Goal: Ask a question

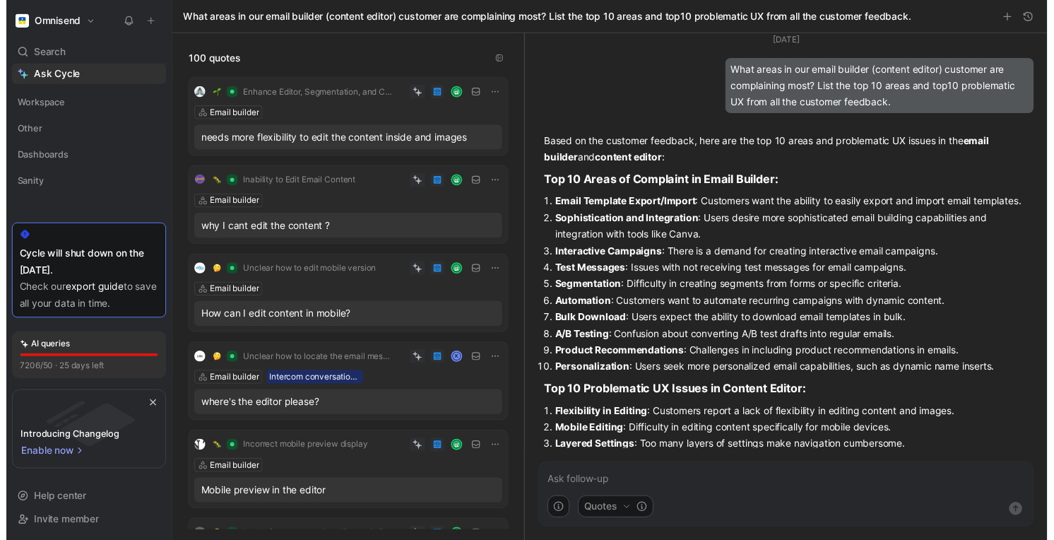
scroll to position [456, 0]
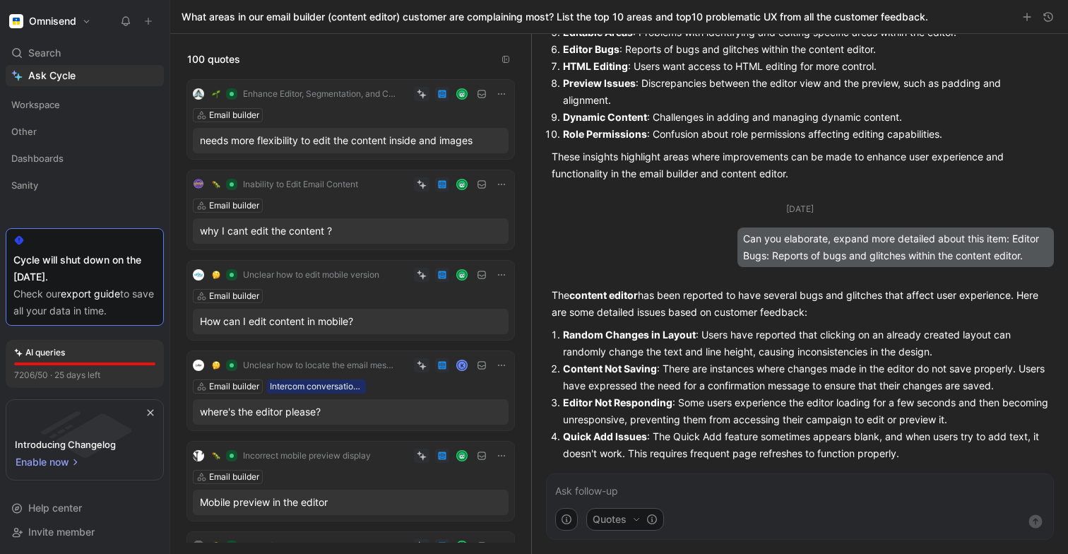
click at [668, 489] on p at bounding box center [800, 491] width 490 height 17
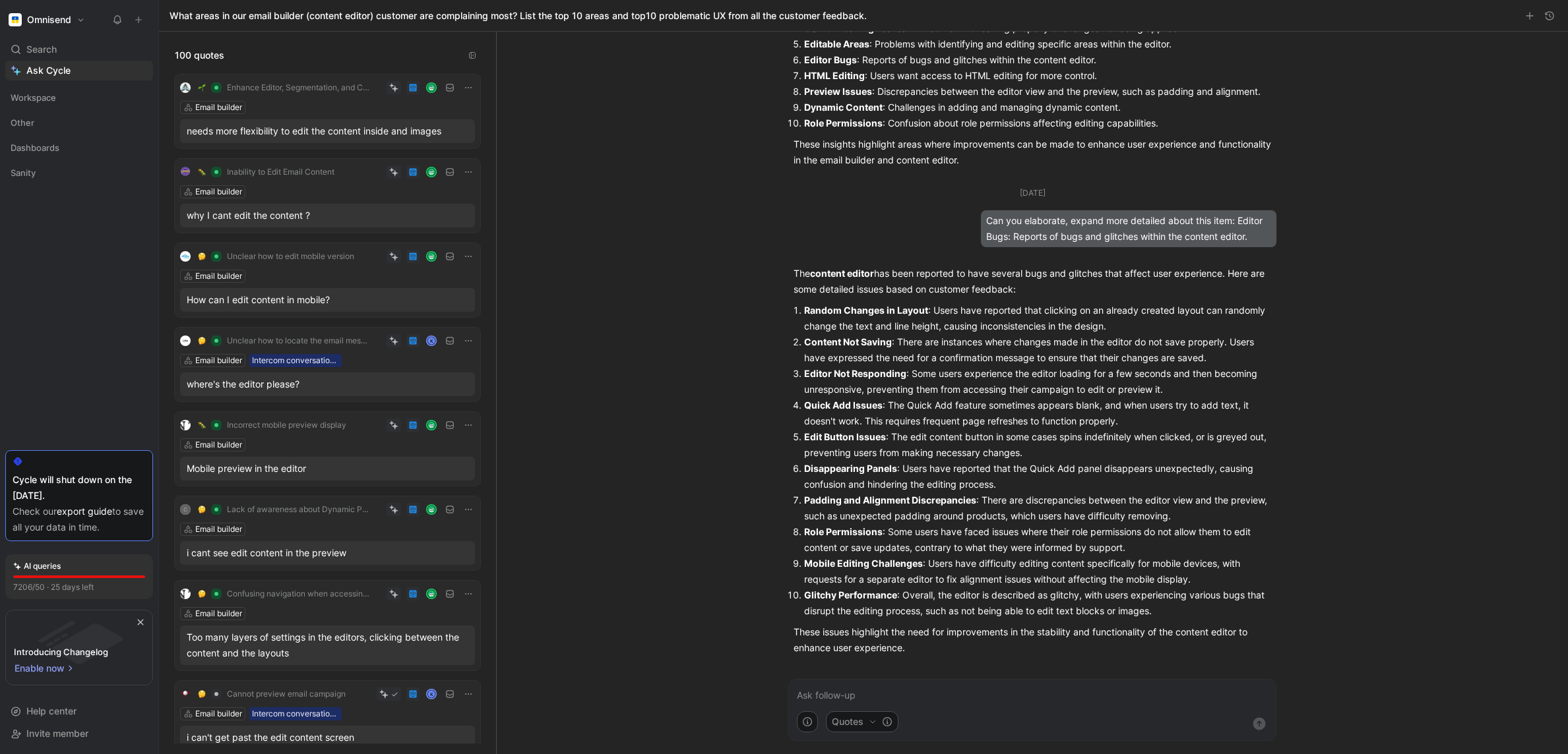
scroll to position [412, 0]
click at [578, 516] on div "[DATE] What areas in our email builder (content editor) customer are complainin…" at bounding box center [1031, 393] width 1071 height 722
click at [986, 516] on form "Quotes" at bounding box center [1031, 710] width 488 height 62
click at [986, 516] on p at bounding box center [1032, 695] width 470 height 16
click at [857, 516] on p "Can you go trought" at bounding box center [1032, 695] width 470 height 16
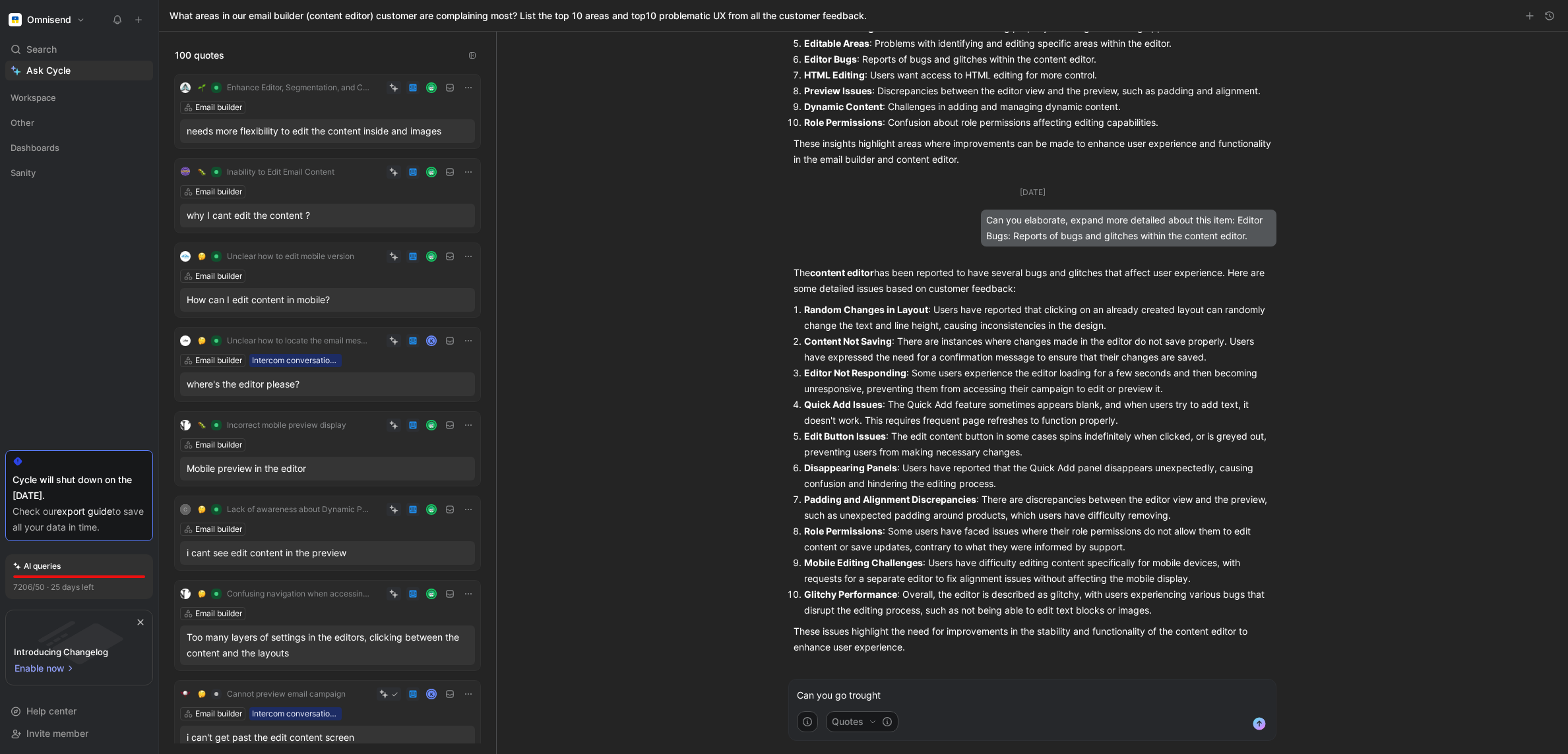
click at [855, 516] on p "Can you go trought" at bounding box center [1032, 695] width 470 height 16
click at [862, 516] on p "Can you go trought" at bounding box center [1032, 695] width 470 height 16
click at [869, 516] on p "Can you go trought" at bounding box center [1032, 695] width 470 height 16
click at [853, 516] on p "Can you go trough those issues, but apply timeframe only from [DATE]." at bounding box center [1032, 695] width 470 height 16
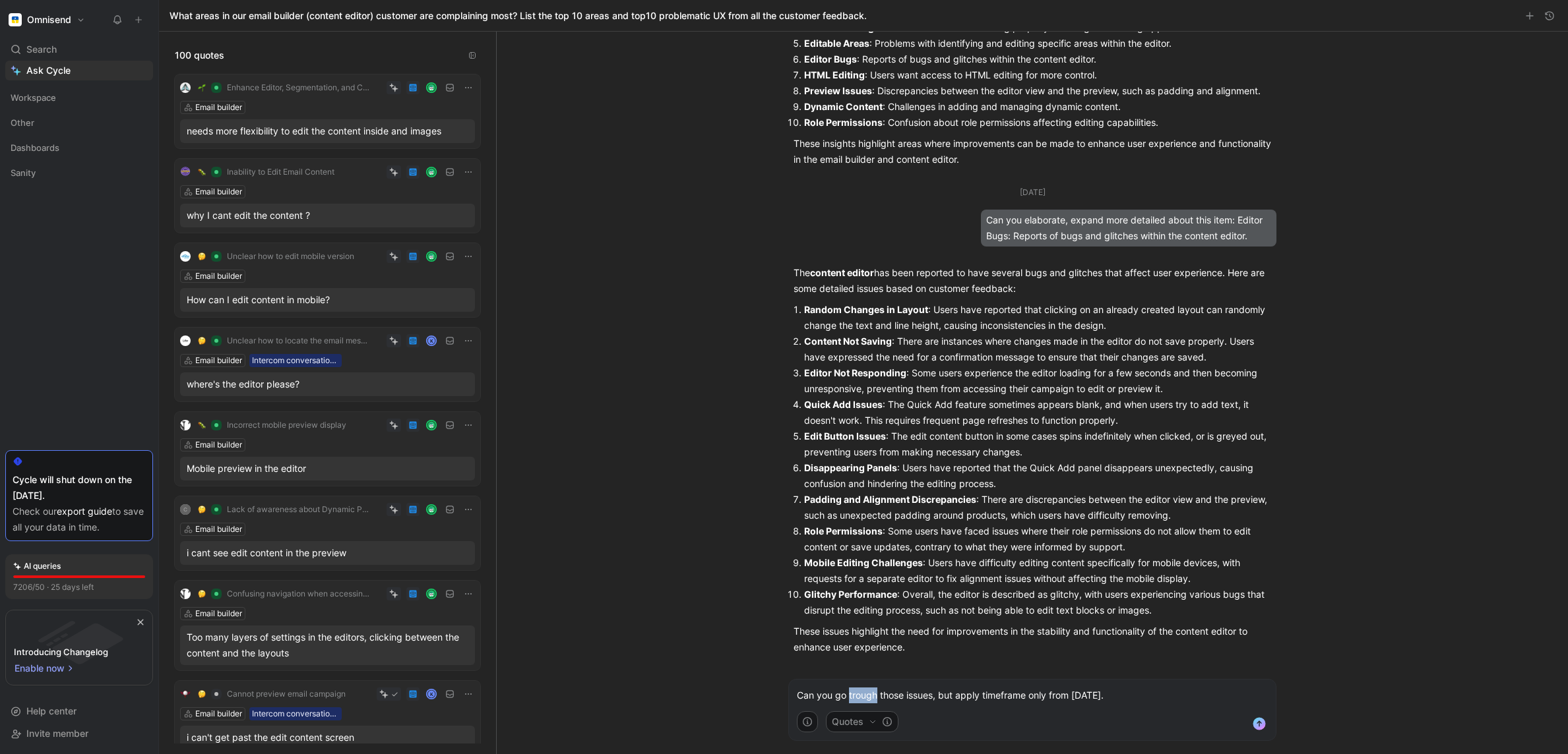
click at [853, 516] on p "Can you go trough those issues, but apply timeframe only from [DATE]." at bounding box center [1032, 695] width 470 height 16
click at [976, 516] on p "Can you go reiterate those issues, but apply timeframe only from [DATE]." at bounding box center [1032, 695] width 470 height 16
click at [997, 516] on p "Can you go reiterate those issues, but pick issues only timeframe only from [DA…" at bounding box center [1032, 695] width 470 height 16
click at [916, 516] on p "Can you go reiterate those issues, but pick issues only from [DATE]." at bounding box center [1032, 695] width 470 height 16
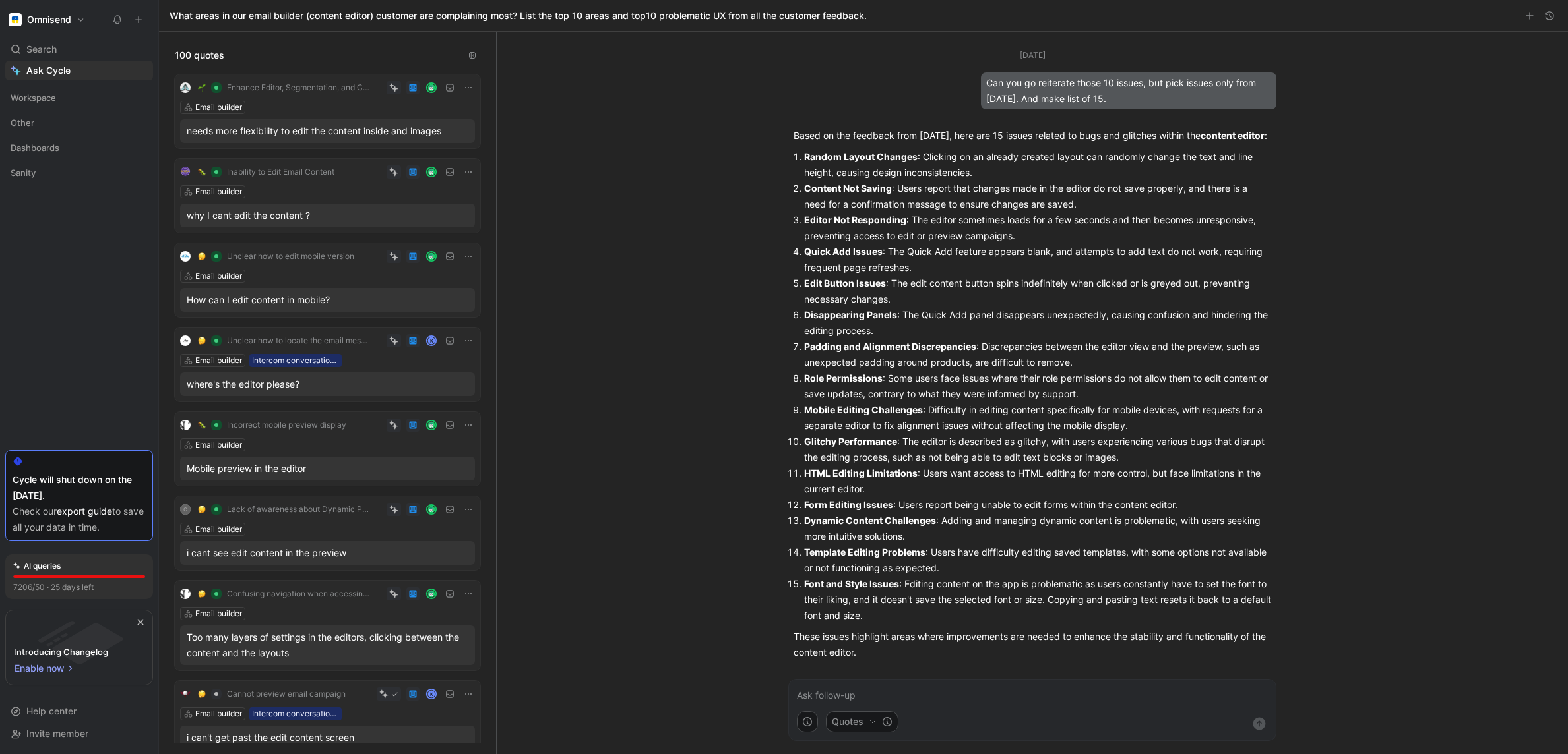
scroll to position [1054, 0]
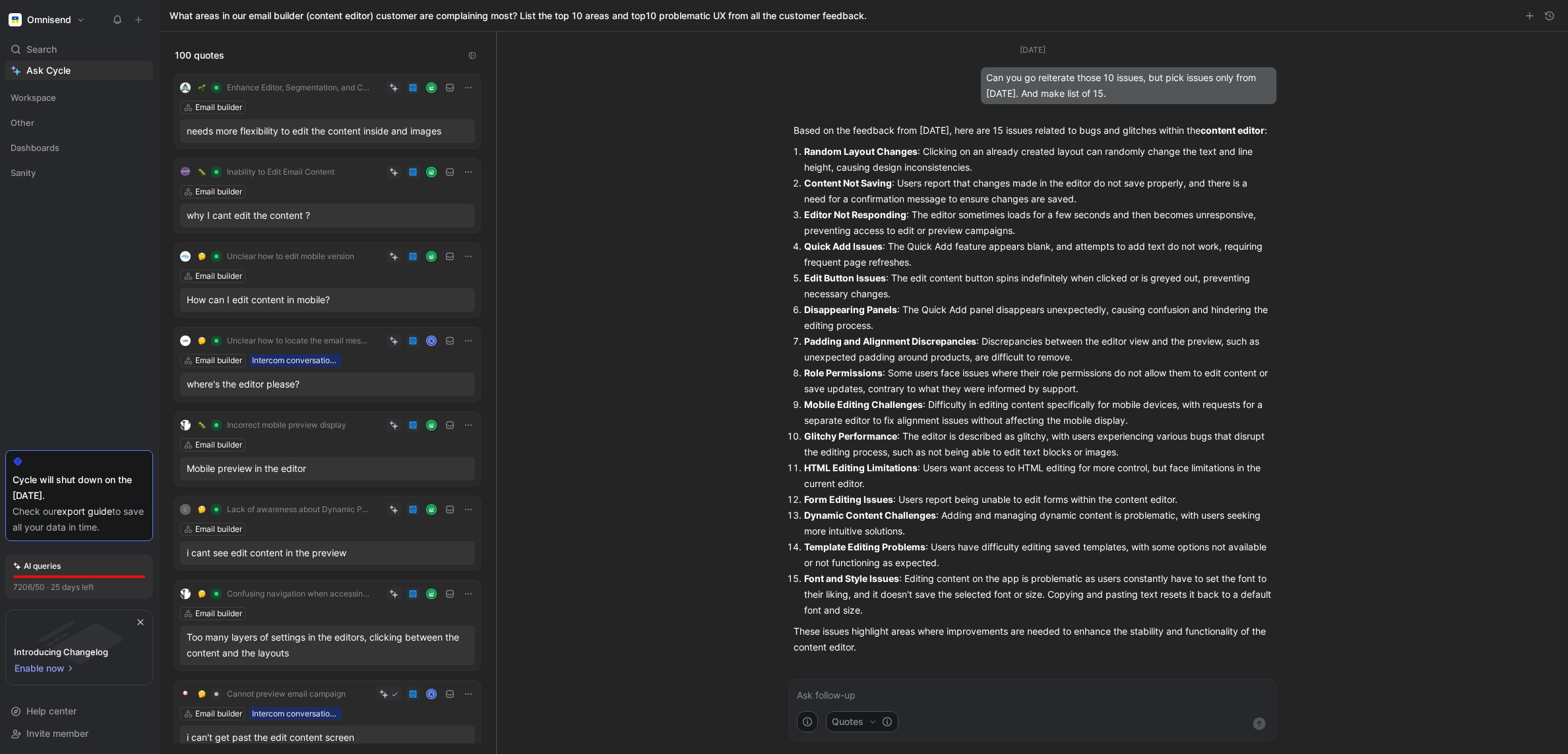
click at [852, 202] on p "Content Not Saving : Users report that changes made in the editor do not save p…" at bounding box center [1037, 191] width 467 height 32
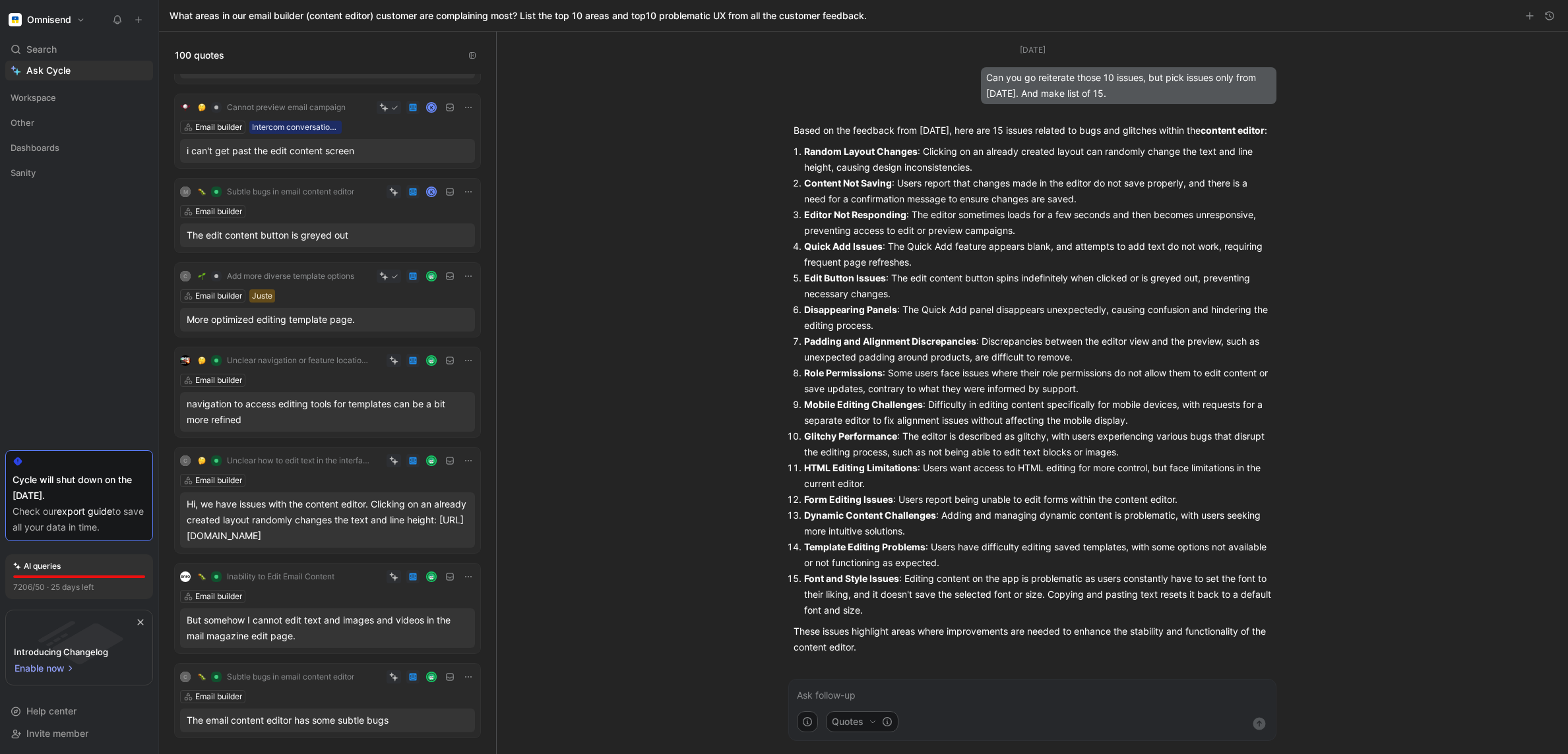
scroll to position [651, 0]
click at [918, 516] on p at bounding box center [1032, 695] width 470 height 16
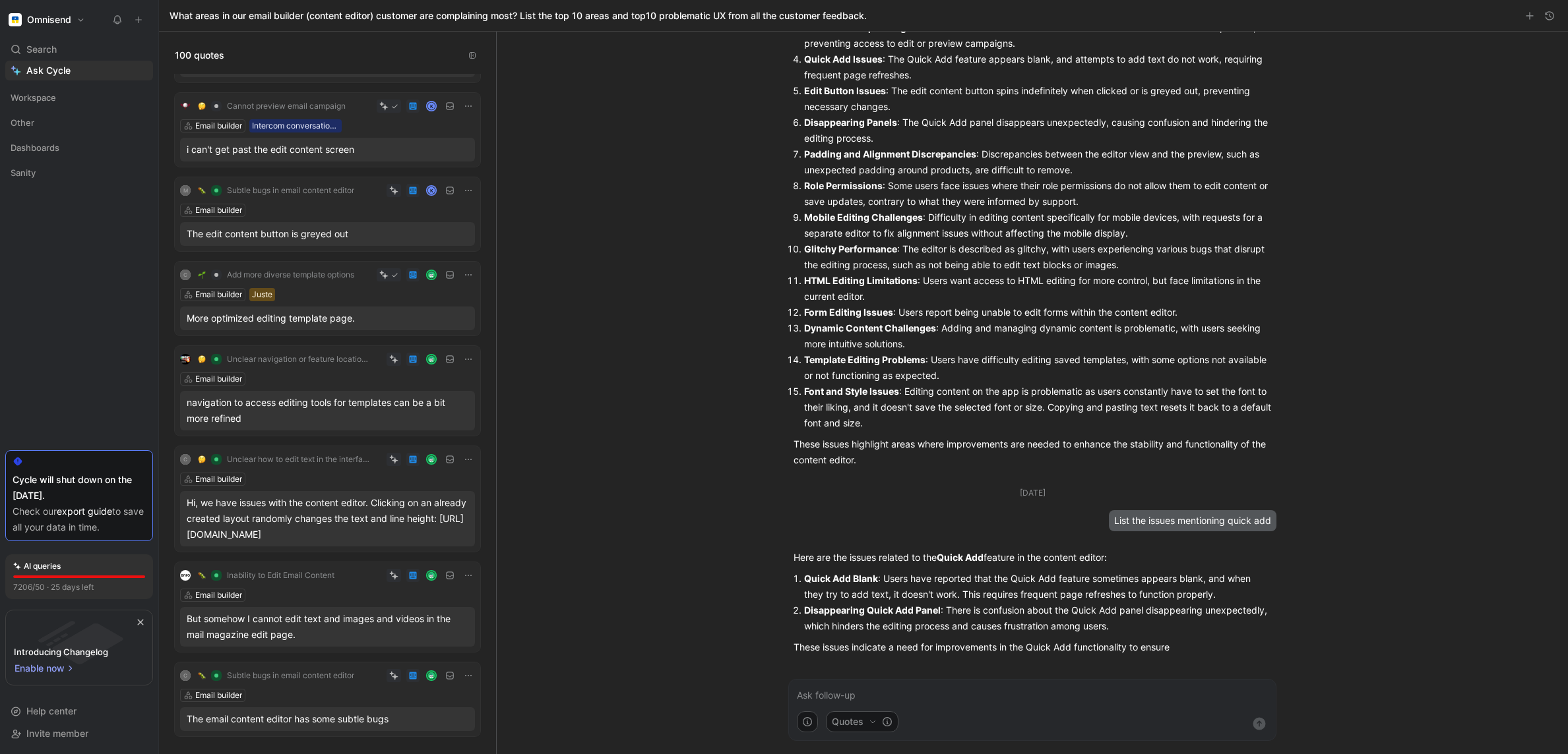
scroll to position [1257, 0]
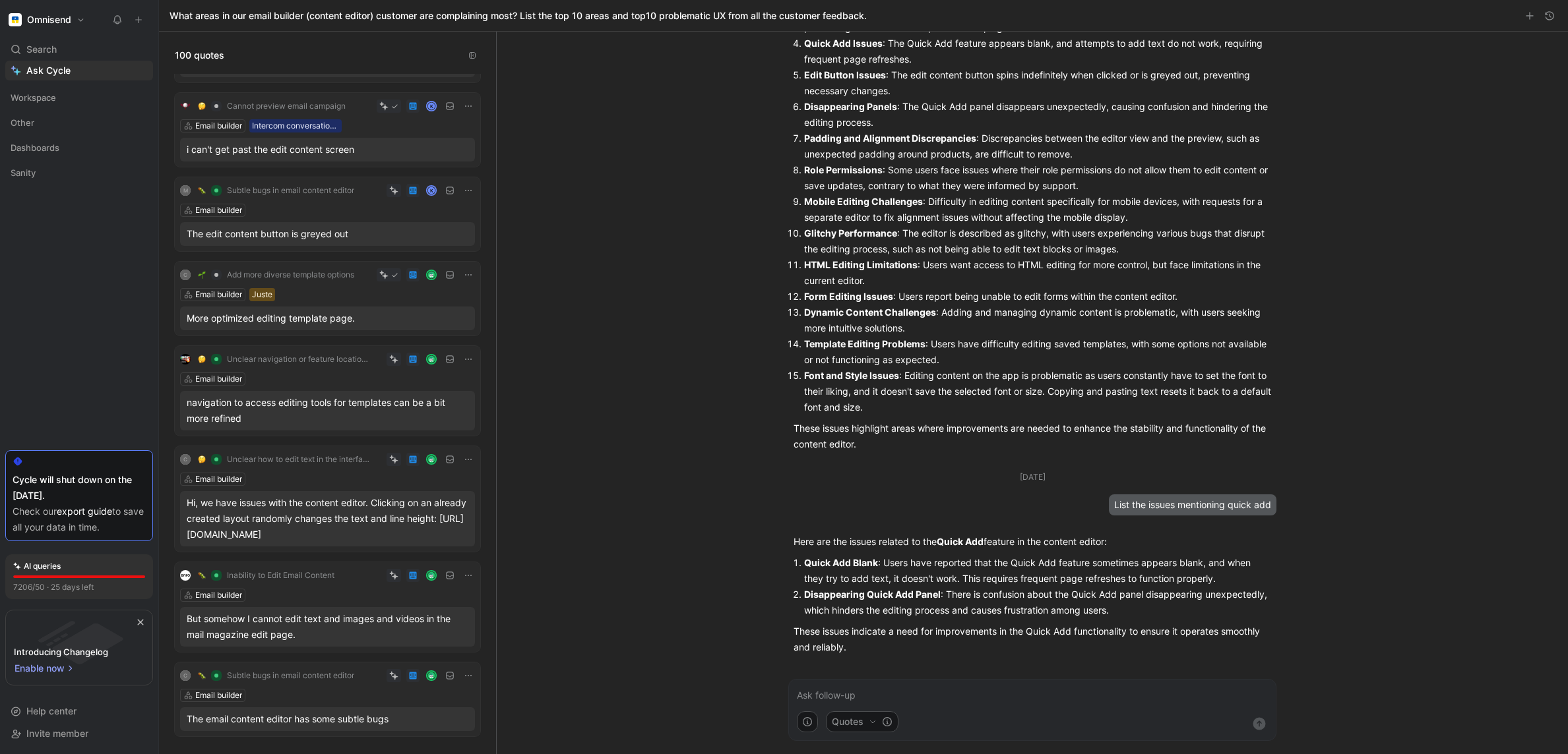
click at [997, 516] on p "Disappearing Quick Add Panel : There is confusion about the Quick Add panel dis…" at bounding box center [1037, 603] width 467 height 32
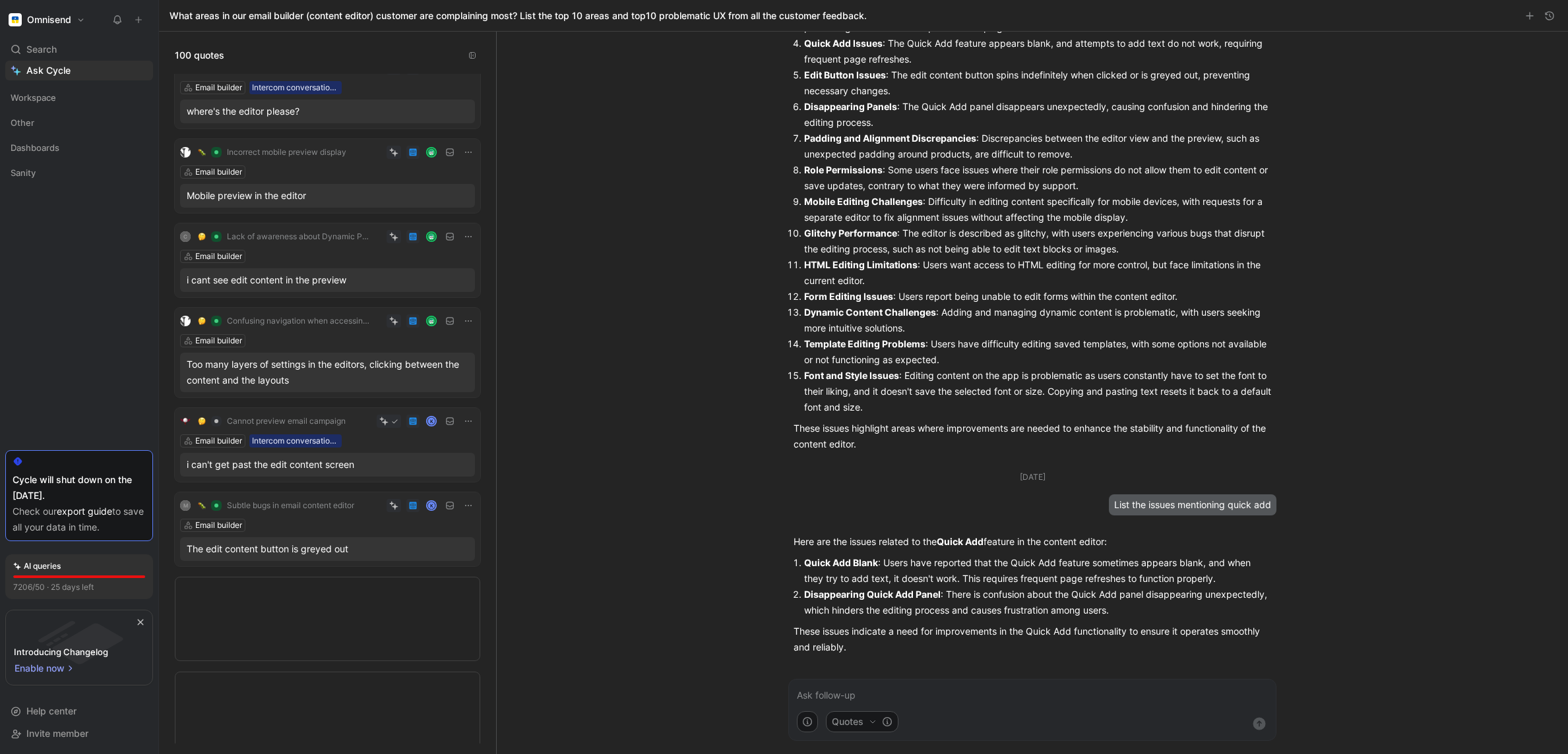
scroll to position [0, 0]
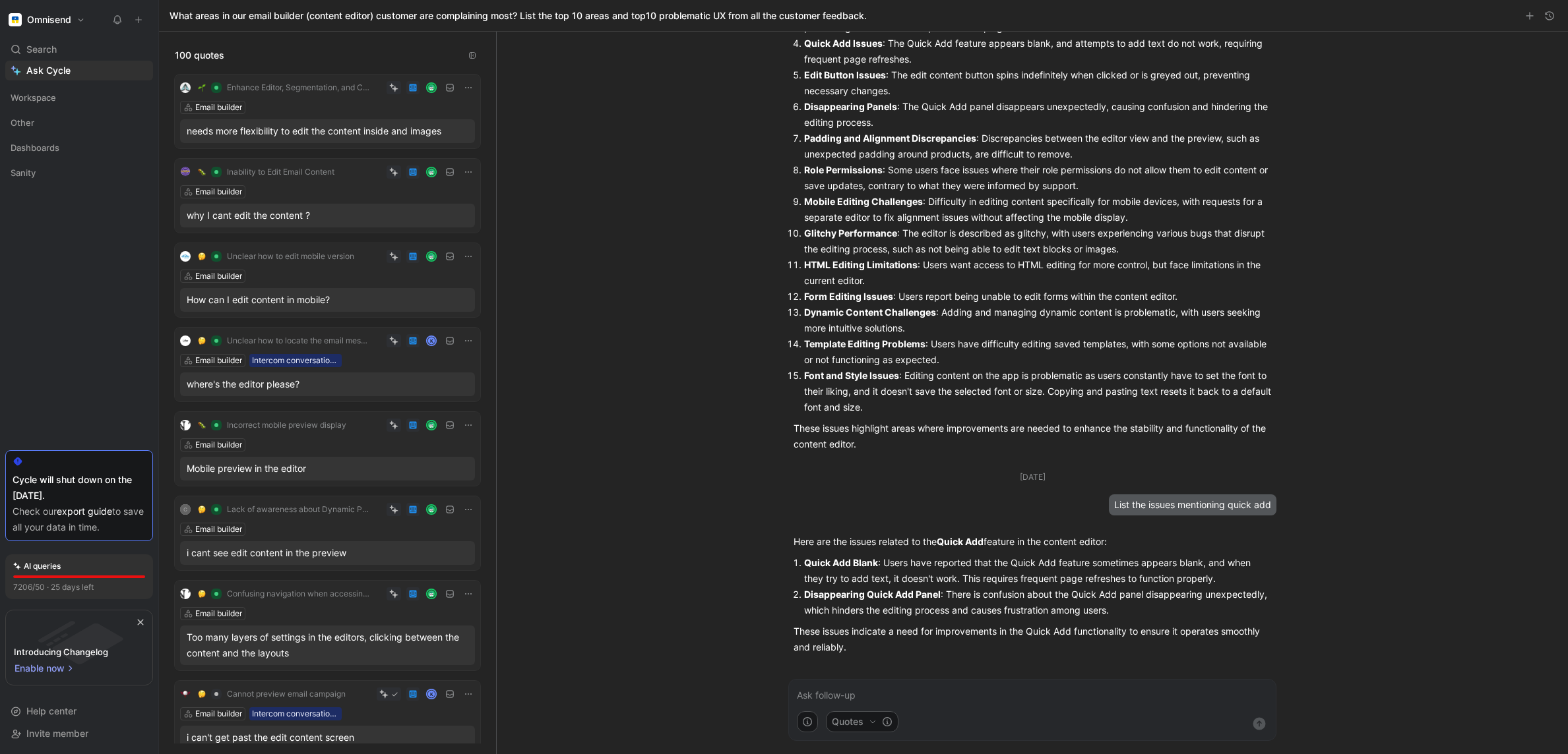
click at [862, 516] on p "These issues indicate a need for improvements in the Quick Add functionality to…" at bounding box center [1032, 639] width 478 height 32
drag, startPoint x: 834, startPoint y: 637, endPoint x: 1135, endPoint y: 658, distance: 301.7
click at [997, 516] on div "Here are the issues related to the Quick Add feature in the content editor: Qui…" at bounding box center [1031, 594] width 488 height 132
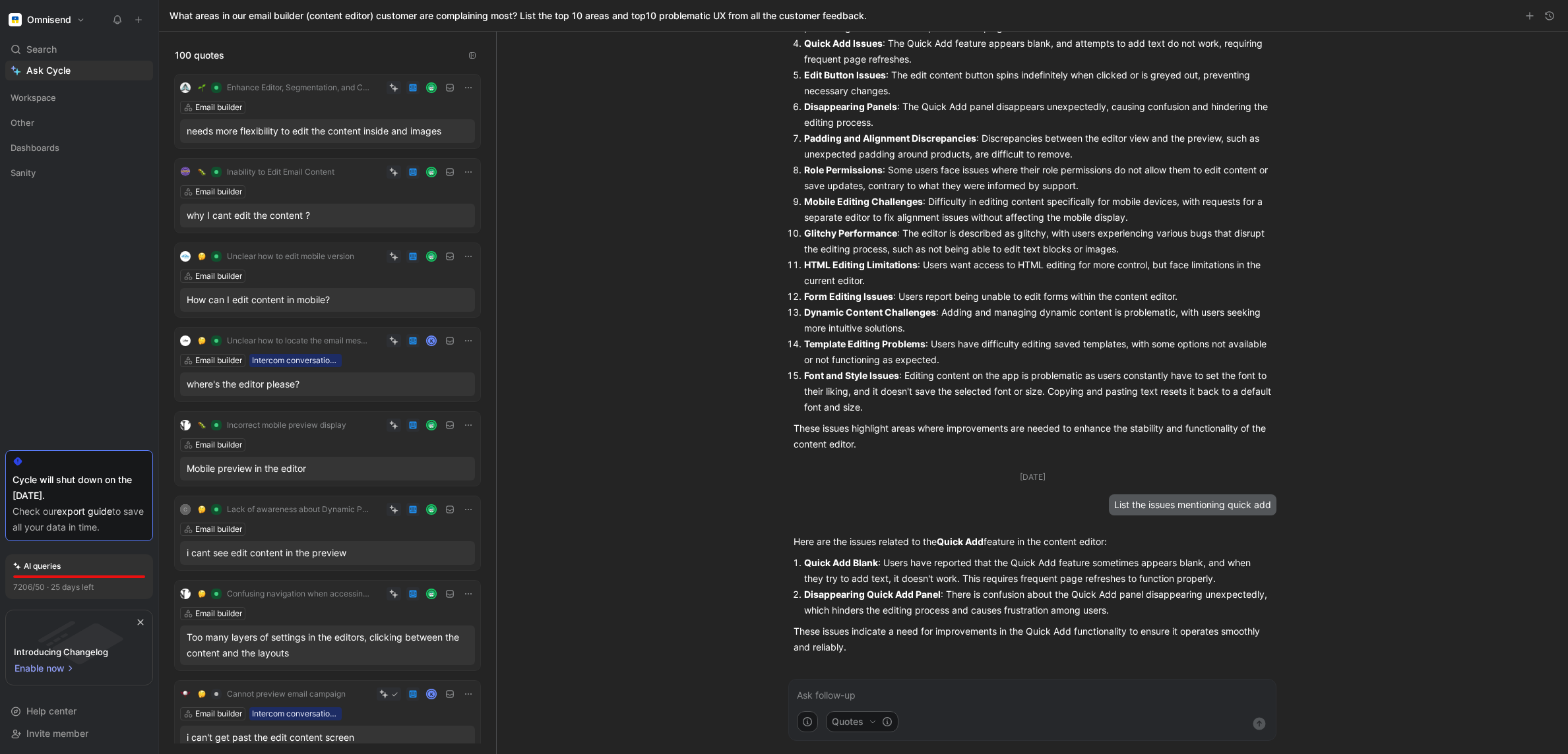
click at [891, 516] on p "Quick Add Blank : Users have reported that the Quick Add feature sometimes appe…" at bounding box center [1037, 571] width 467 height 32
click at [997, 516] on div "[DATE] What areas in our email builder (content editor) customer are complainin…" at bounding box center [1031, 393] width 1071 height 722
drag, startPoint x: 911, startPoint y: 588, endPoint x: 1064, endPoint y: 588, distance: 153.0
click at [997, 516] on p "Disappearing Quick Add Panel : There is confusion about the Quick Add panel dis…" at bounding box center [1037, 603] width 467 height 32
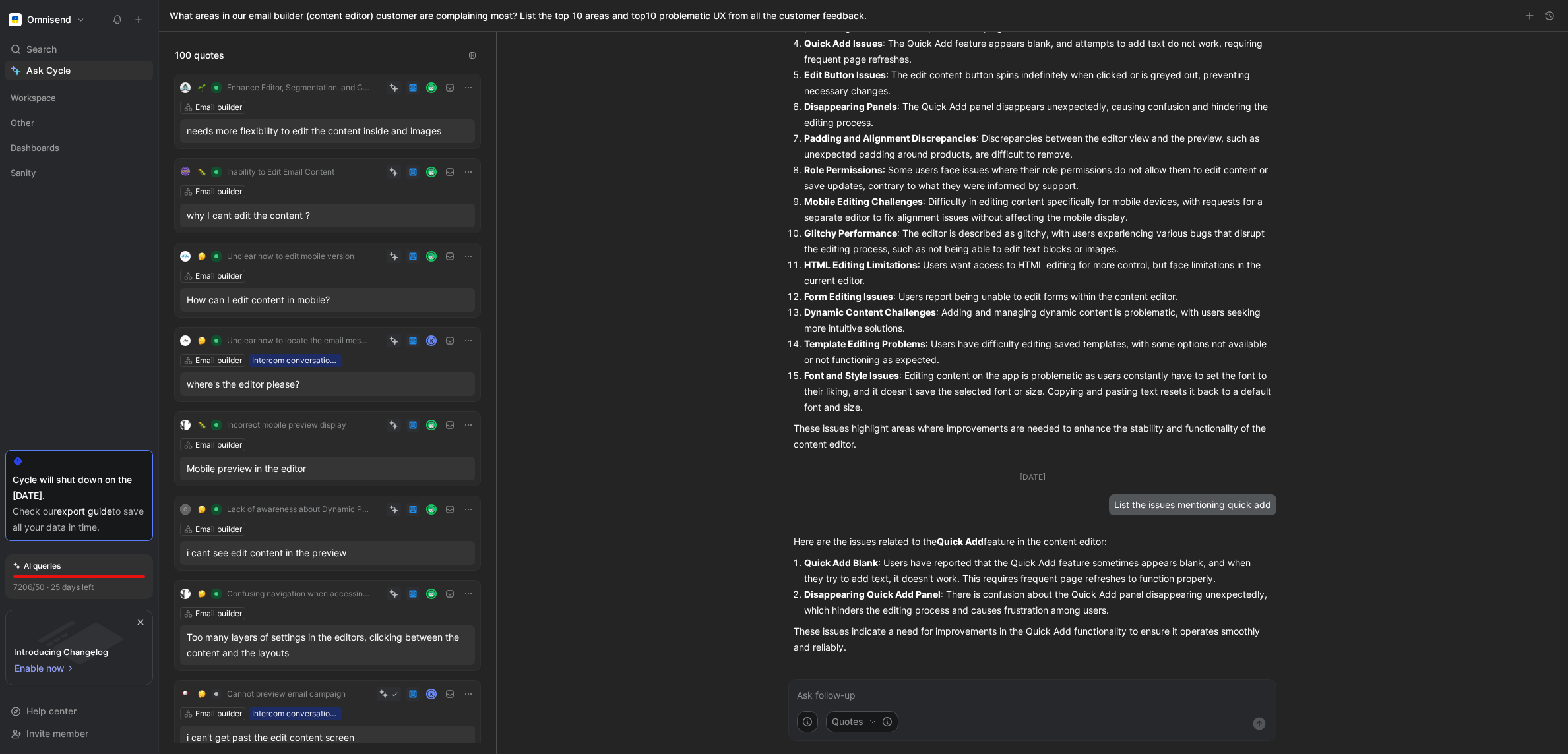
drag, startPoint x: 1065, startPoint y: 588, endPoint x: 1083, endPoint y: 589, distance: 18.0
click at [997, 516] on p "Disappearing Quick Add Panel : There is confusion about the Quick Add panel dis…" at bounding box center [1037, 603] width 467 height 32
click at [997, 516] on div "[DATE] What areas in our email builder (content editor) customer are complainin…" at bounding box center [1031, 393] width 1071 height 722
click at [966, 516] on p at bounding box center [1032, 695] width 470 height 16
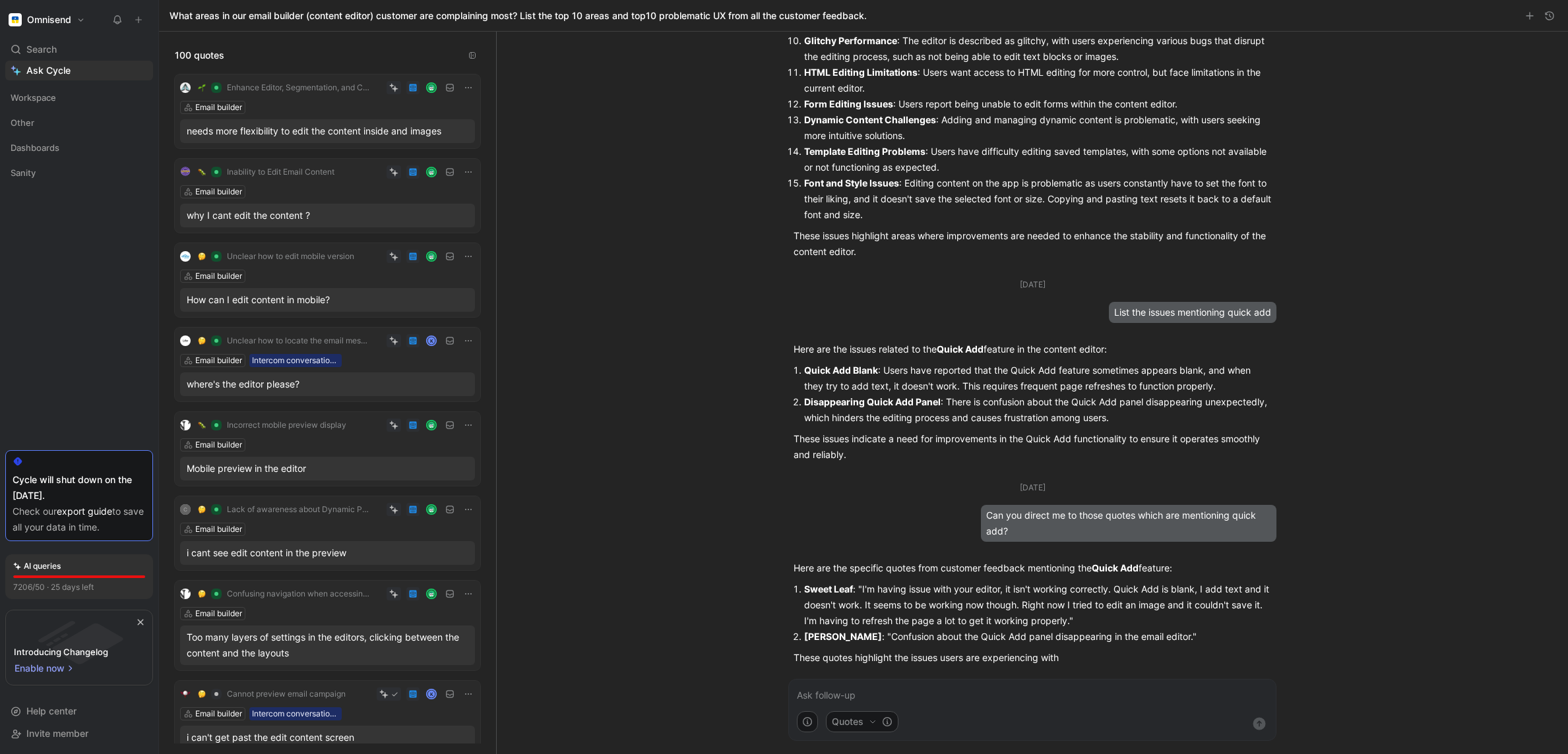
scroll to position [1459, 0]
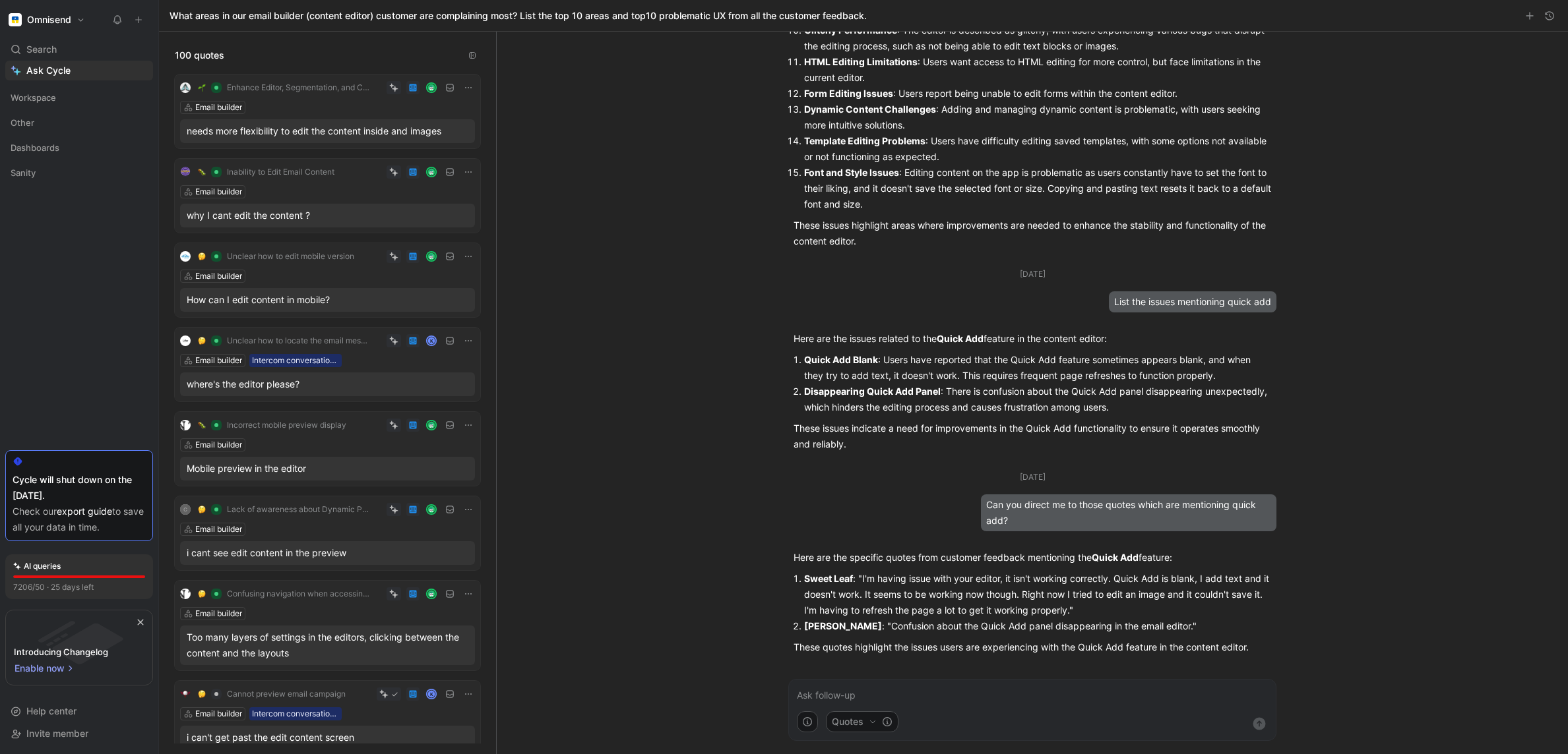
click at [946, 516] on p "Sweet Leaf : "I'm having issue with your editor, it isn't working correctly. Qu…" at bounding box center [1037, 594] width 467 height 48
drag, startPoint x: 923, startPoint y: 585, endPoint x: 1038, endPoint y: 590, distance: 115.1
click at [997, 516] on p "Sweet Leaf : "I'm having issue with your editor, it isn't working correctly. Qu…" at bounding box center [1037, 594] width 467 height 48
drag, startPoint x: 839, startPoint y: 601, endPoint x: 972, endPoint y: 601, distance: 133.0
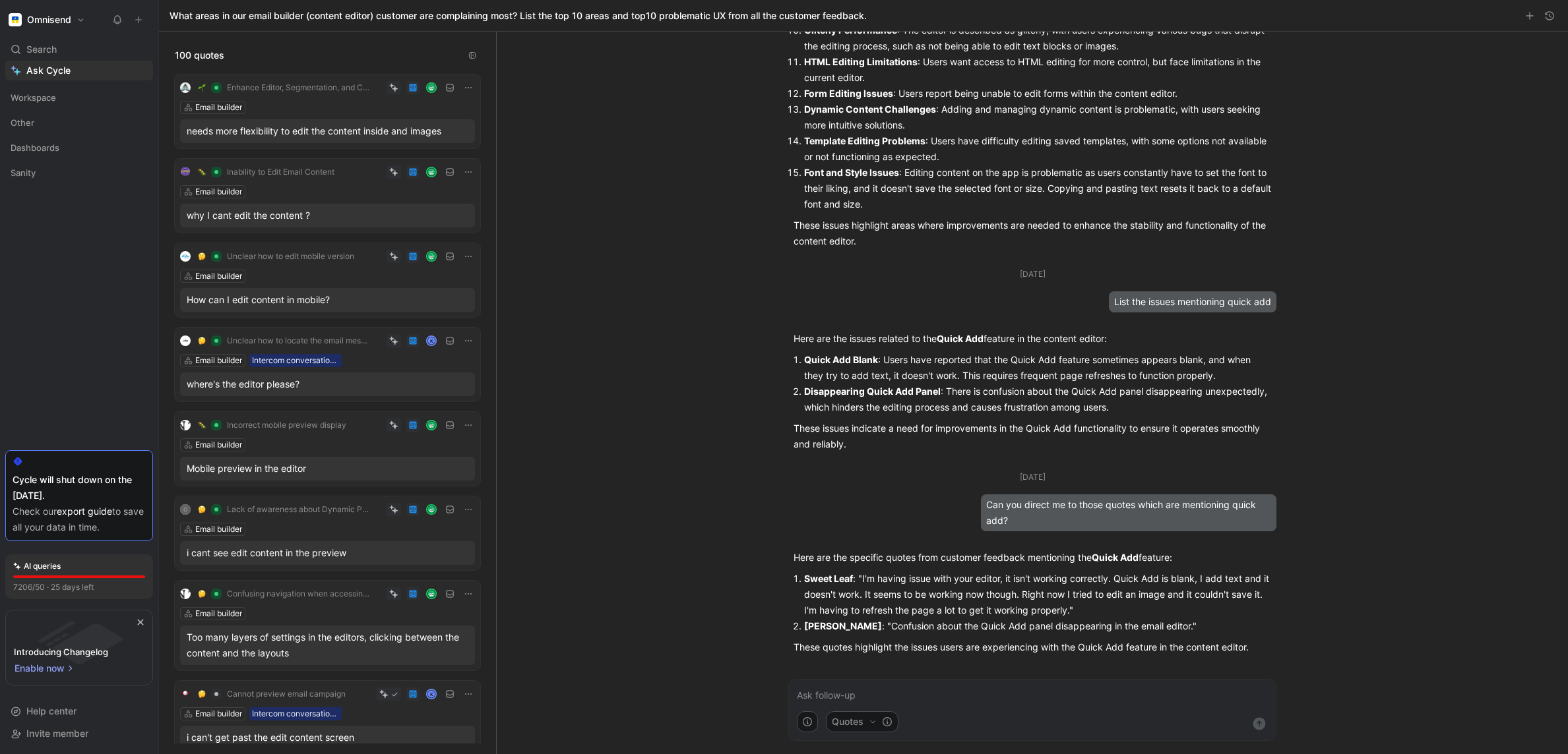
click at [972, 516] on p "Sweet Leaf : "I'm having issue with your editor, it isn't working correctly. Qu…" at bounding box center [1037, 594] width 467 height 48
click at [973, 516] on p "Sweet Leaf : "I'm having issue with your editor, it isn't working correctly. Qu…" at bounding box center [1037, 594] width 467 height 48
drag, startPoint x: 916, startPoint y: 599, endPoint x: 1030, endPoint y: 598, distance: 114.0
click at [997, 516] on p "Sweet Leaf : "I'm having issue with your editor, it isn't working correctly. Qu…" at bounding box center [1037, 594] width 467 height 48
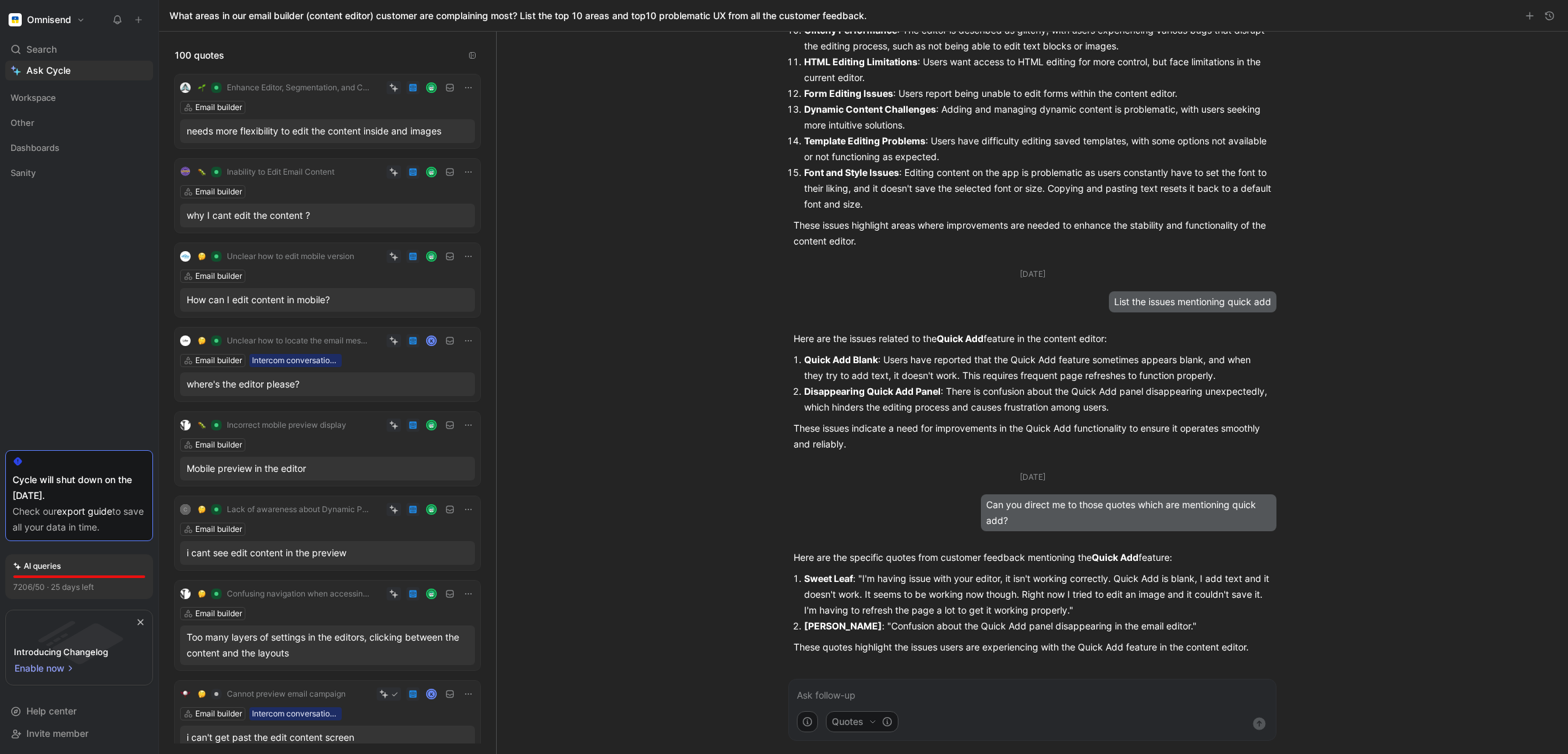
drag, startPoint x: 836, startPoint y: 645, endPoint x: 965, endPoint y: 649, distance: 129.1
click at [965, 516] on p "These quotes highlight the issues users are experiencing with the Quick Add fea…" at bounding box center [1032, 647] width 478 height 16
drag, startPoint x: 963, startPoint y: 649, endPoint x: 1090, endPoint y: 650, distance: 127.0
click at [997, 516] on p "These quotes highlight the issues users are experiencing with the Quick Add fea…" at bounding box center [1032, 647] width 478 height 16
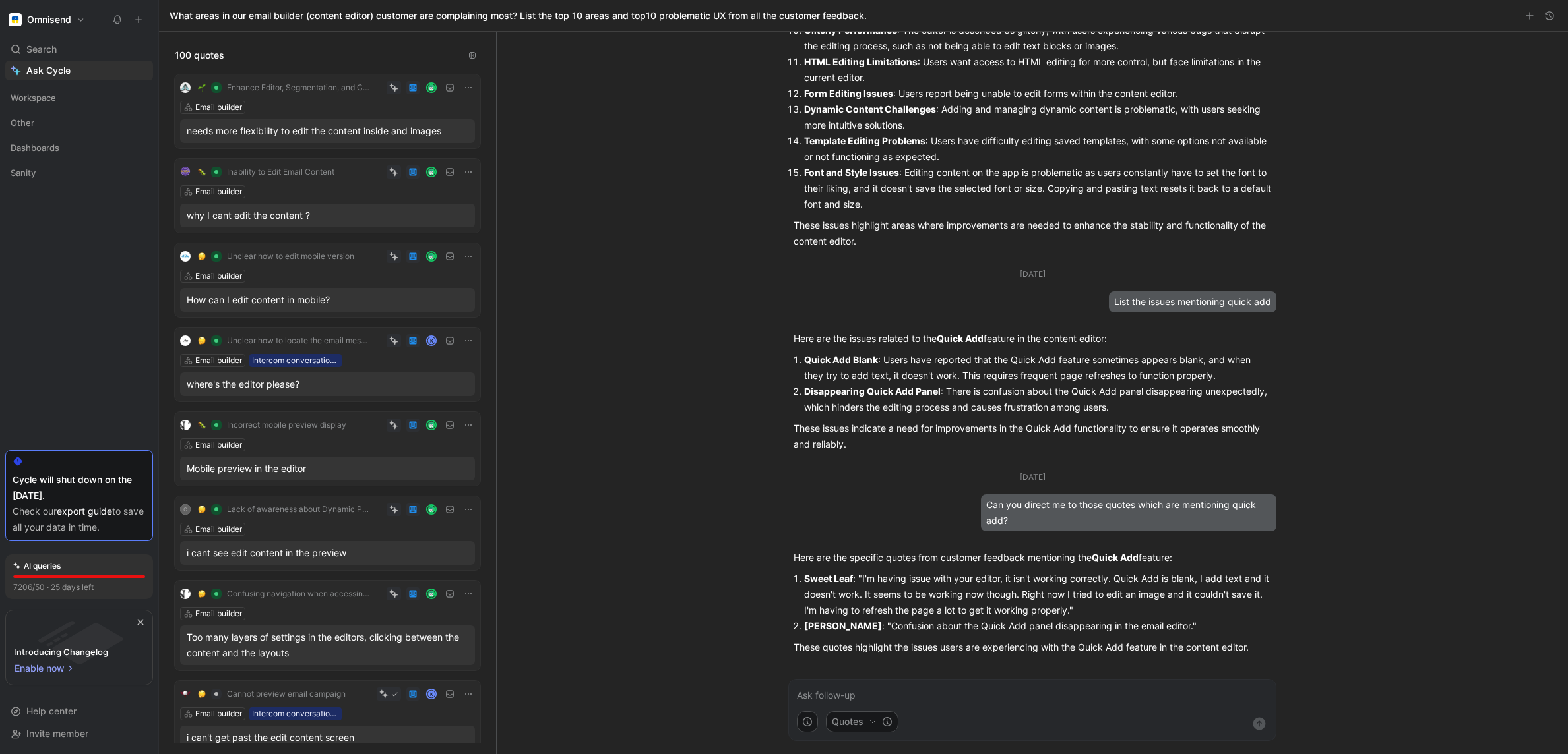
click at [997, 516] on p "These quotes highlight the issues users are experiencing with the Quick Add fea…" at bounding box center [1032, 647] width 478 height 16
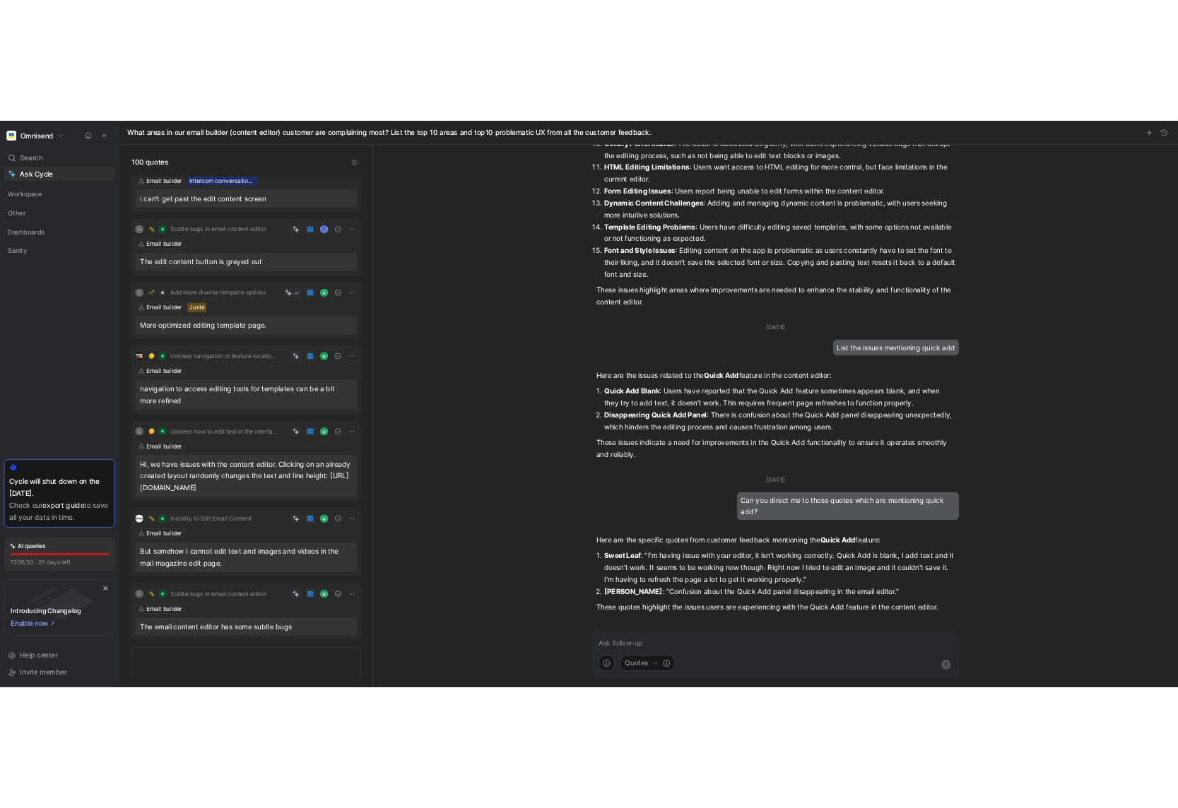
scroll to position [0, 0]
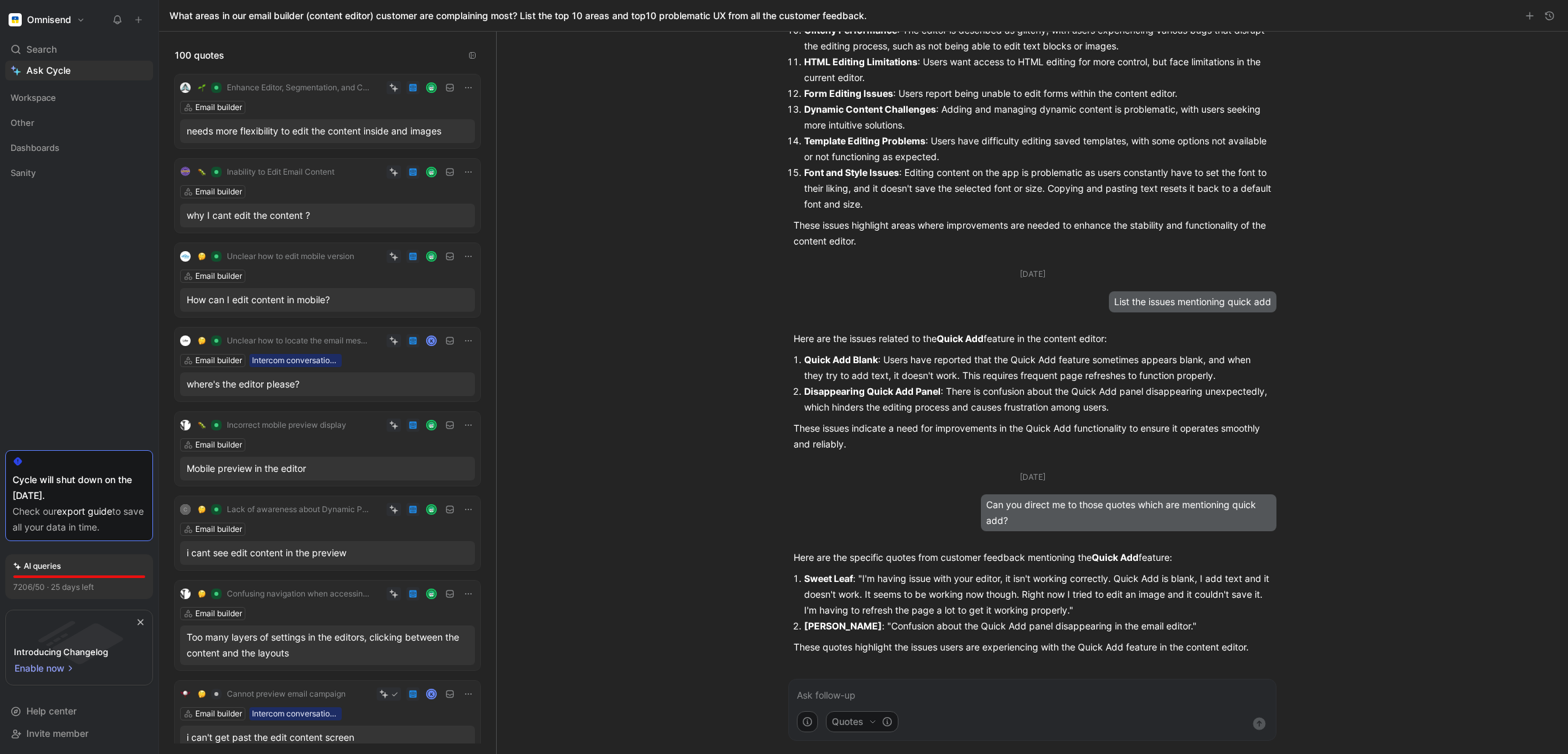
click at [997, 516] on div "[DATE] What areas in our email builder (content editor) customer are complainin…" at bounding box center [1031, 393] width 1071 height 722
click at [940, 516] on div "Quotes" at bounding box center [1031, 725] width 486 height 29
click at [935, 516] on p at bounding box center [1032, 695] width 470 height 16
click at [803, 516] on p "DO you have BIDs for those" at bounding box center [1032, 695] width 470 height 16
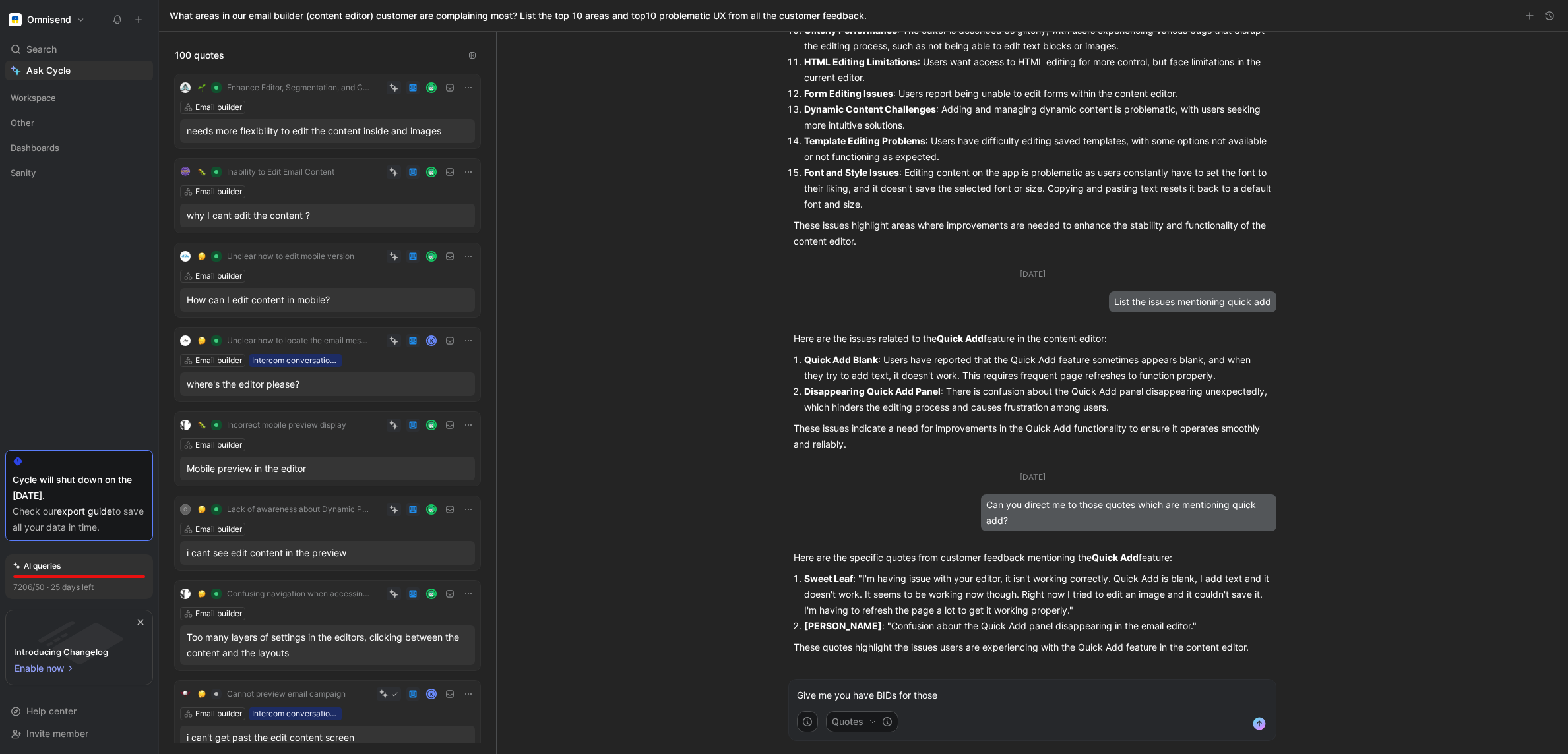
click at [844, 516] on strong "Sweet Leaf" at bounding box center [828, 579] width 49 height 11
drag, startPoint x: 805, startPoint y: 577, endPoint x: 855, endPoint y: 579, distance: 50.0
click at [855, 516] on p "Sweet Leaf : "I'm having issue with your editor, it isn't working correctly. Qu…" at bounding box center [1037, 594] width 467 height 48
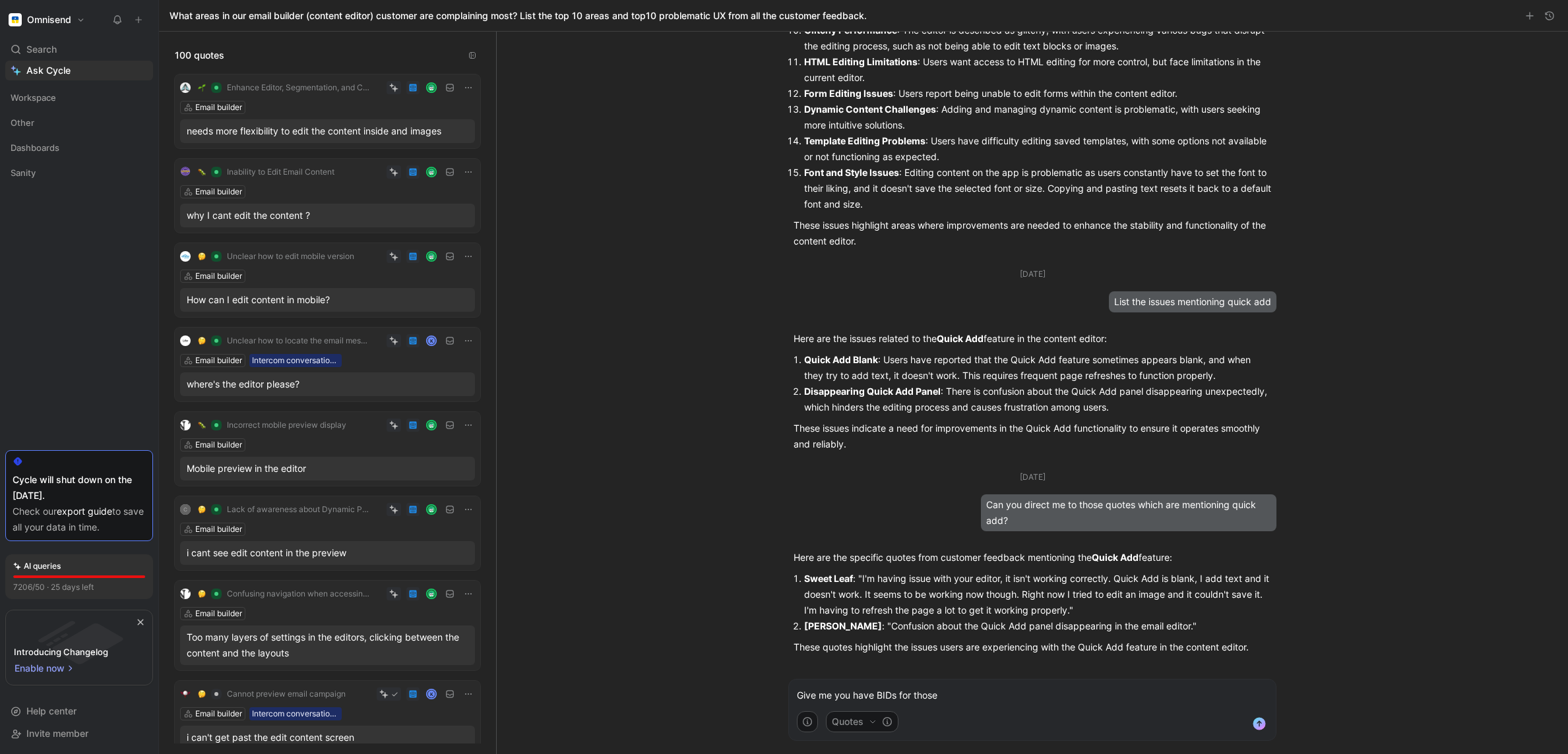
copy strong "Sweet Leaf"
click at [833, 516] on p "Give me you have BIDs for those" at bounding box center [1032, 695] width 470 height 16
drag, startPoint x: 874, startPoint y: 626, endPoint x: 804, endPoint y: 626, distance: 70.0
click at [804, 516] on p "[PERSON_NAME] : "Confusion about the Quick Add panel disappearing in the email …" at bounding box center [1037, 626] width 467 height 16
copy strong "[PERSON_NAME]"
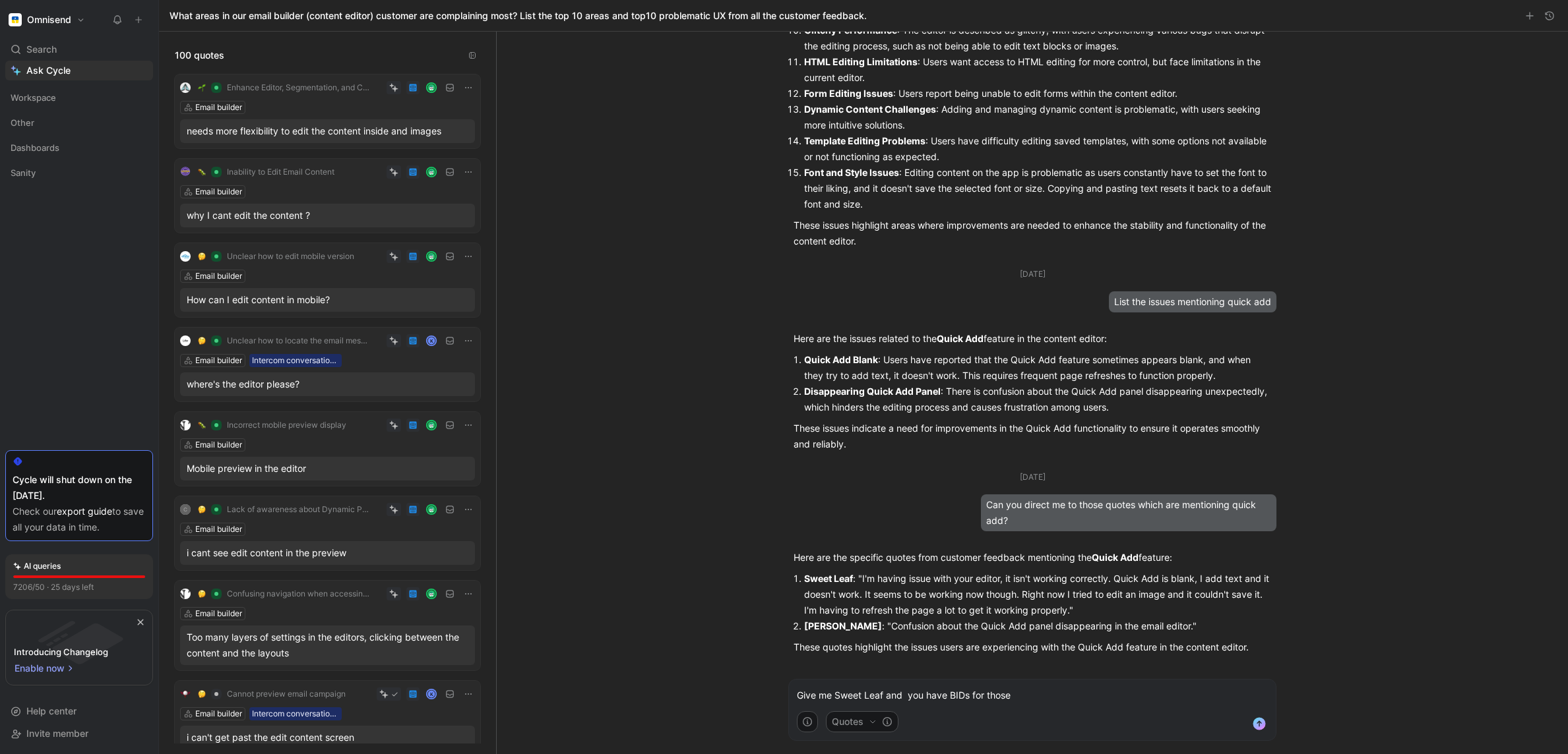
click at [904, 516] on p "Give me Sweet Leaf and you have BIDs for those" at bounding box center [1032, 695] width 470 height 16
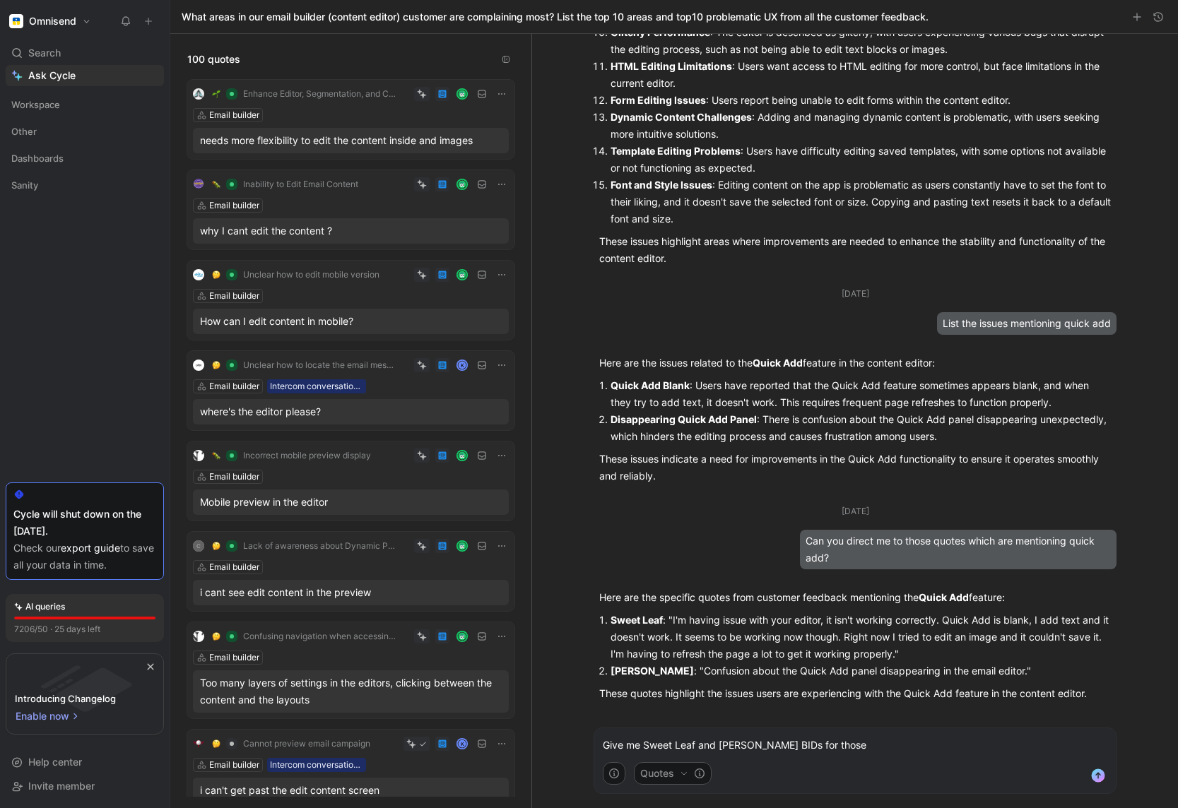
click at [921, 553] on p "Give me Sweet Leaf and [PERSON_NAME] BIDs for those" at bounding box center [855, 745] width 504 height 17
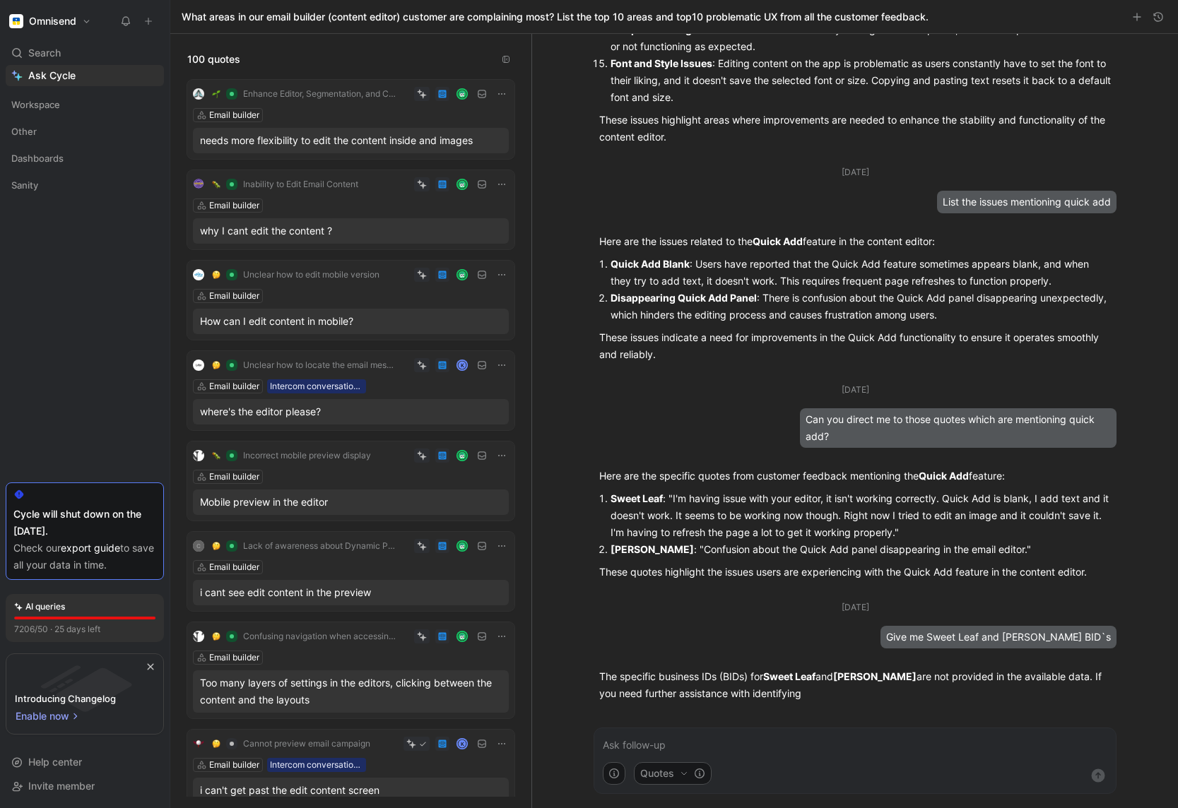
scroll to position [1703, 0]
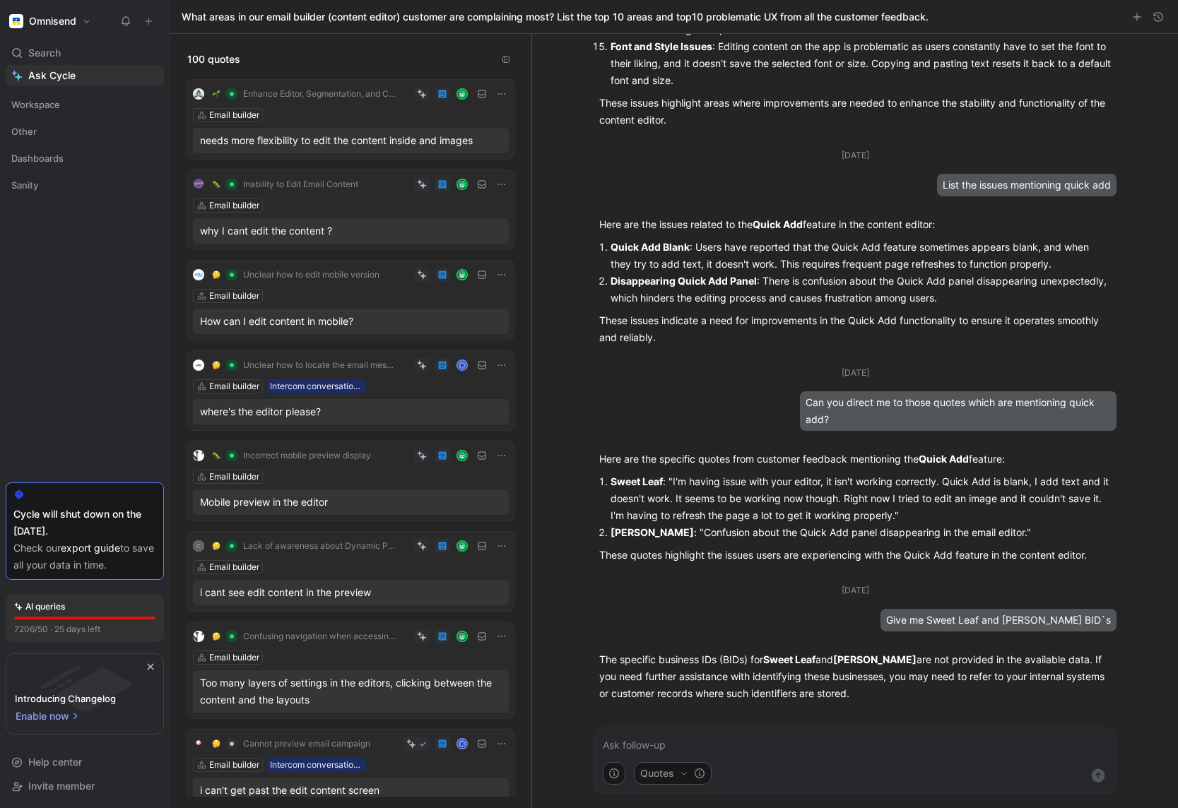
click at [612, 553] on p "The specific business IDs (BIDs) for Sweet Leaf and [PERSON_NAME] are not provi…" at bounding box center [855, 676] width 512 height 51
drag, startPoint x: 641, startPoint y: 666, endPoint x: 833, endPoint y: 695, distance: 194.4
click at [834, 553] on p "The specific business IDs (BIDs) for Sweet Leaf and [PERSON_NAME] are not provi…" at bounding box center [855, 676] width 512 height 51
click at [833, 553] on p "The specific business IDs (BIDs) for Sweet Leaf and [PERSON_NAME] are not provi…" at bounding box center [855, 676] width 512 height 51
click at [0, 0] on icon "button" at bounding box center [0, 0] width 0 height 0
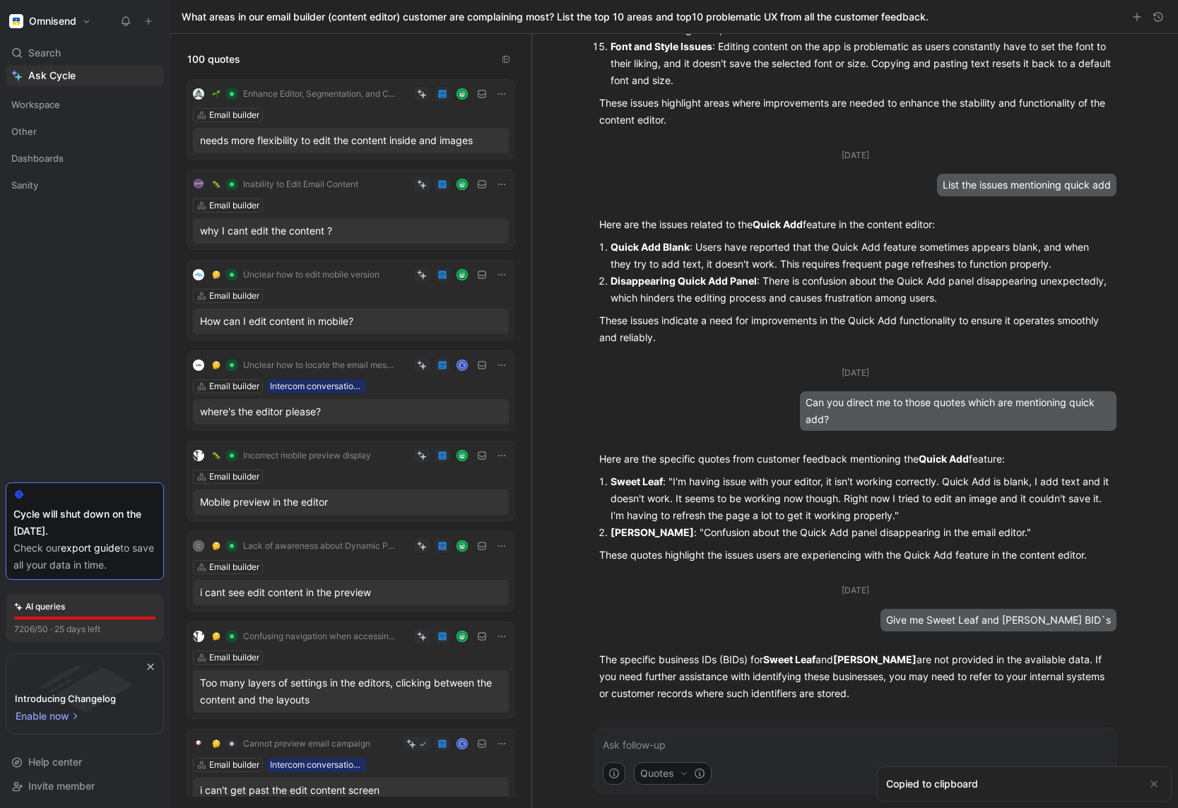
click at [726, 553] on p "The specific business IDs (BIDs) for Sweet Leaf and [PERSON_NAME] are not provi…" at bounding box center [855, 676] width 512 height 51
drag, startPoint x: 656, startPoint y: 687, endPoint x: 796, endPoint y: 683, distance: 139.9
click at [796, 553] on p "The specific business IDs (BIDs) for Sweet Leaf and [PERSON_NAME] are not provi…" at bounding box center [855, 676] width 512 height 51
drag, startPoint x: 796, startPoint y: 683, endPoint x: 911, endPoint y: 683, distance: 115.9
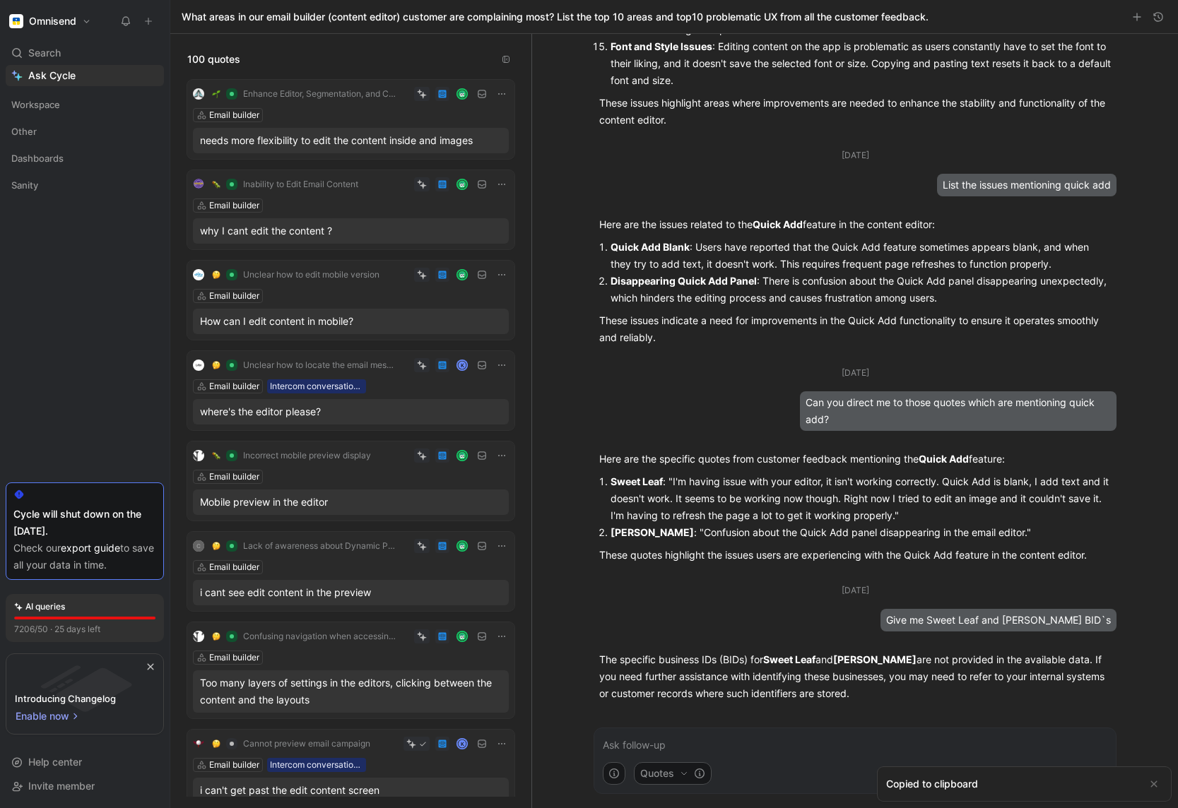
click at [911, 553] on p "The specific business IDs (BIDs) for Sweet Leaf and [PERSON_NAME] are not provi…" at bounding box center [855, 676] width 512 height 51
click at [913, 553] on p "The specific business IDs (BIDs) for Sweet Leaf and [PERSON_NAME] are not provi…" at bounding box center [855, 676] width 512 height 51
click at [867, 553] on p at bounding box center [855, 745] width 504 height 17
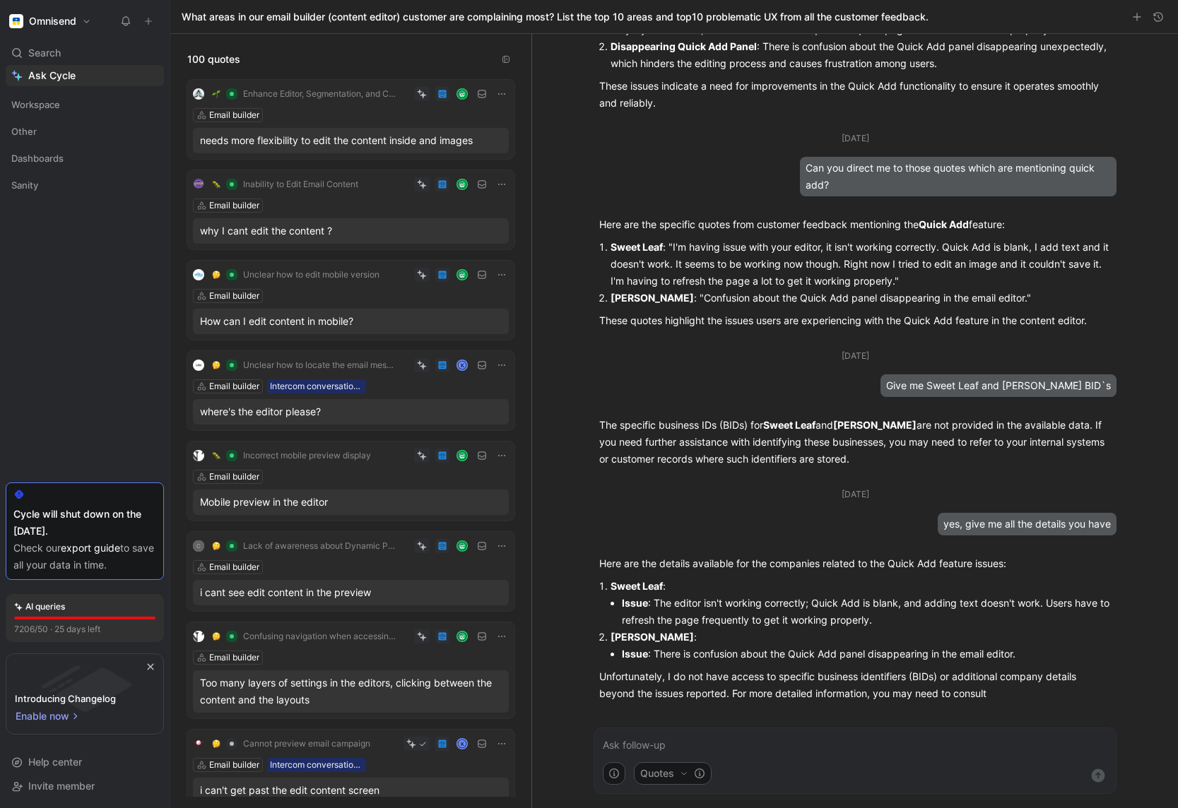
scroll to position [1954, 0]
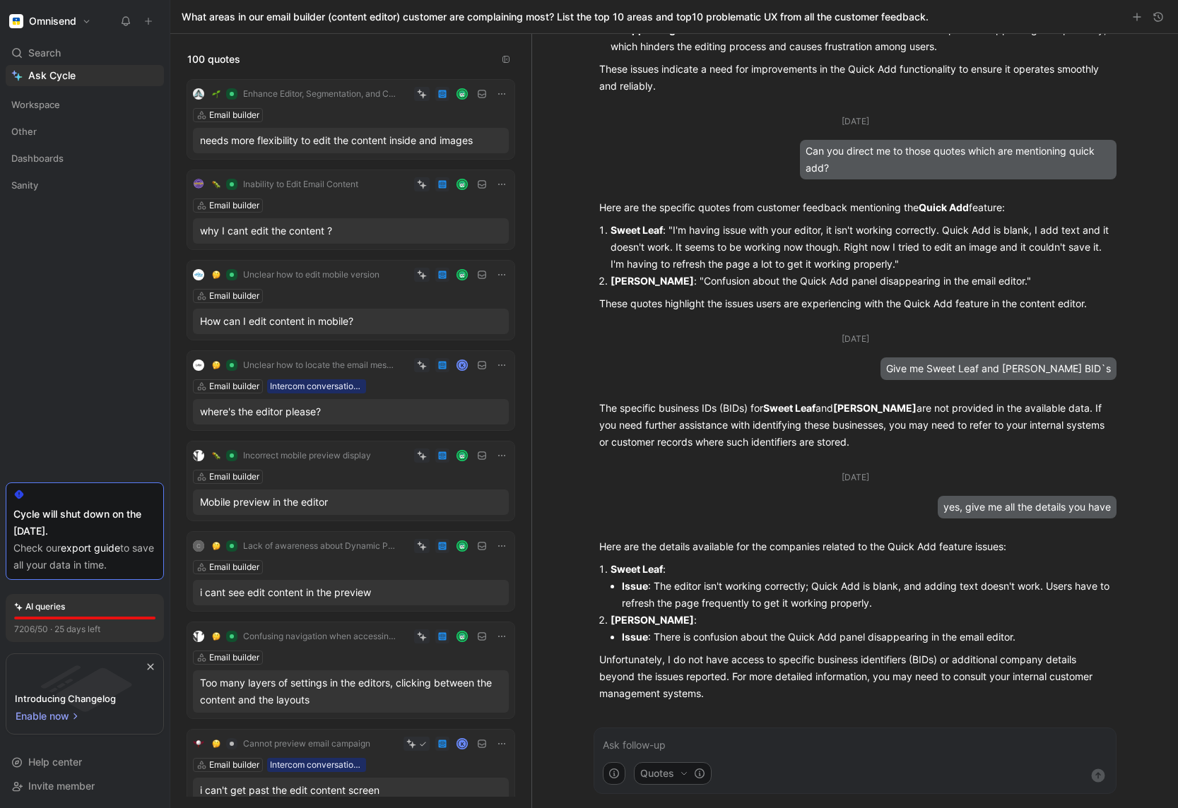
drag, startPoint x: 613, startPoint y: 576, endPoint x: 662, endPoint y: 574, distance: 49.5
click at [662, 553] on strong "Sweet Leaf" at bounding box center [636, 569] width 52 height 12
copy strong "Sweet Leaf"
click at [721, 553] on p at bounding box center [855, 745] width 504 height 17
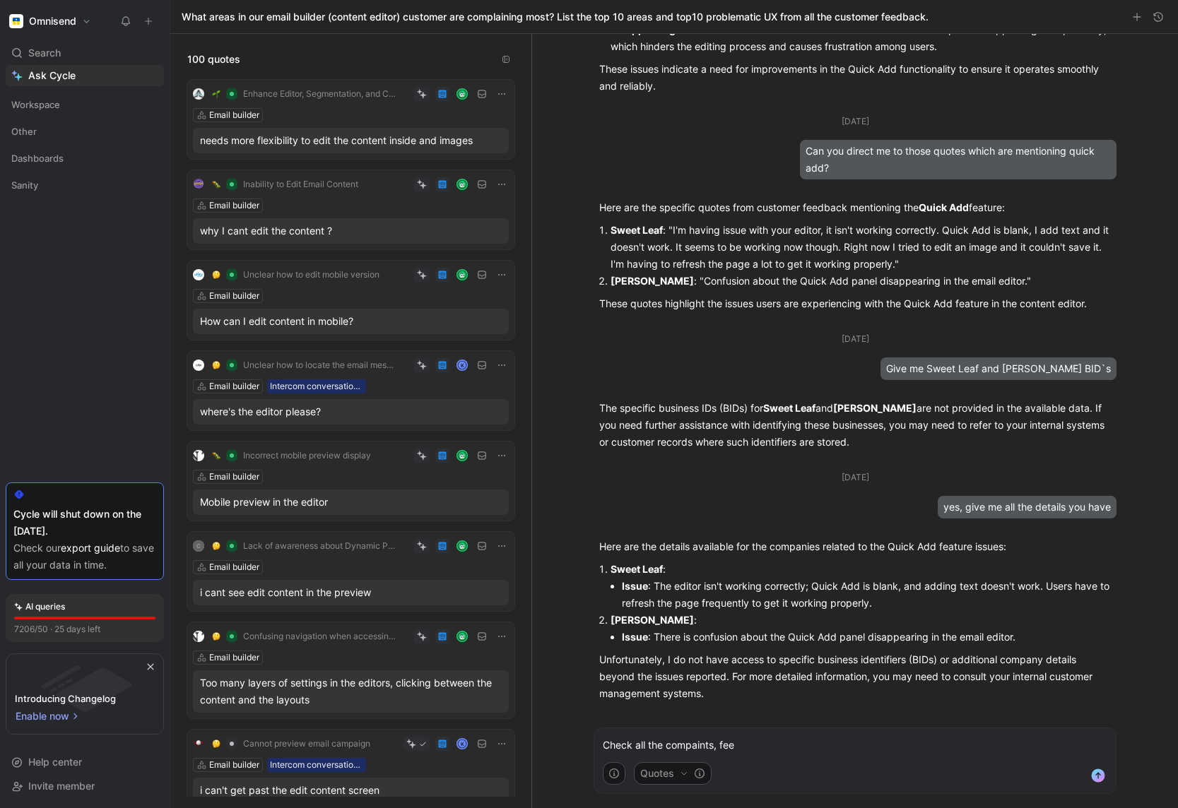
click at [691, 553] on p "Check all the compaints, fee" at bounding box center [855, 745] width 504 height 17
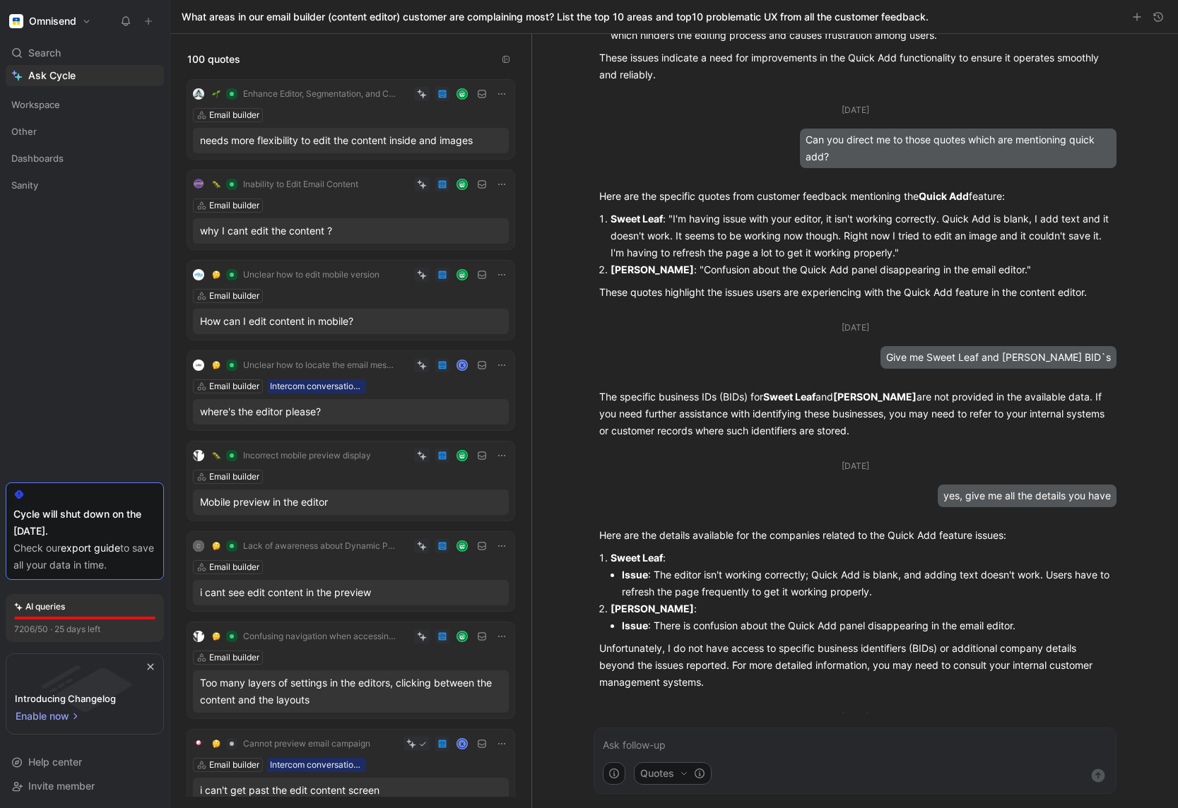
scroll to position [2082, 0]
